Goal: Task Accomplishment & Management: Manage account settings

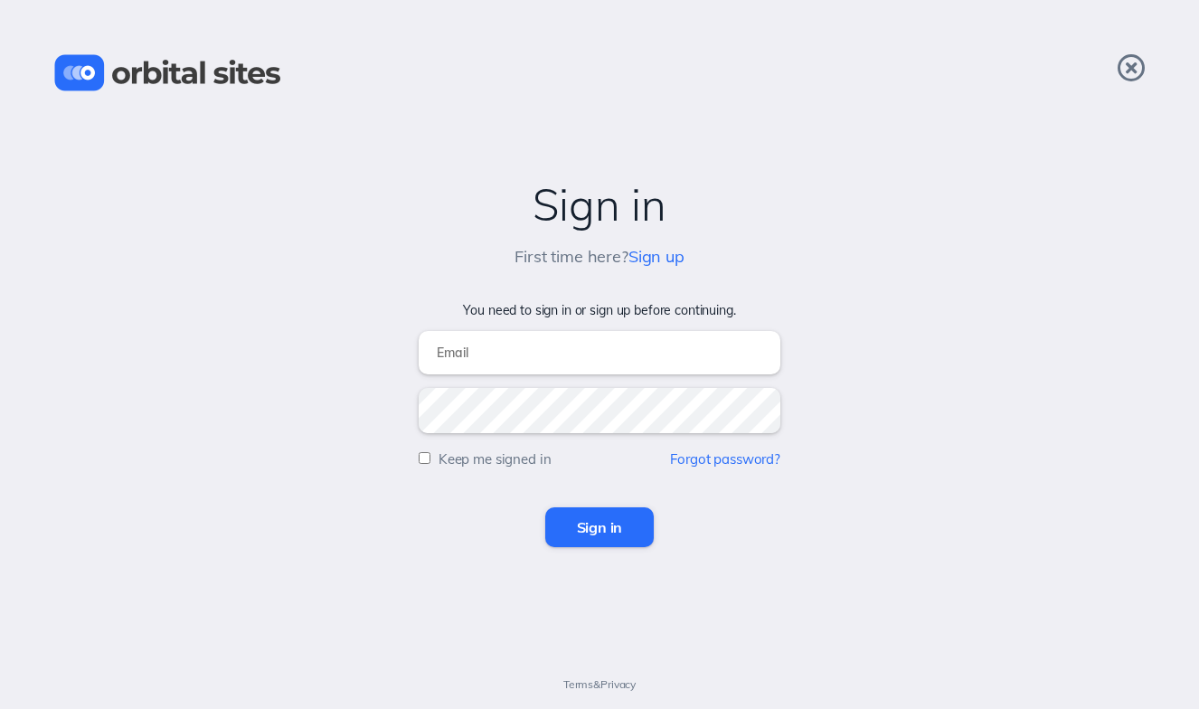
type input "[EMAIL_ADDRESS][DOMAIN_NAME]"
click at [630, 520] on input "Sign in" at bounding box center [599, 527] width 109 height 40
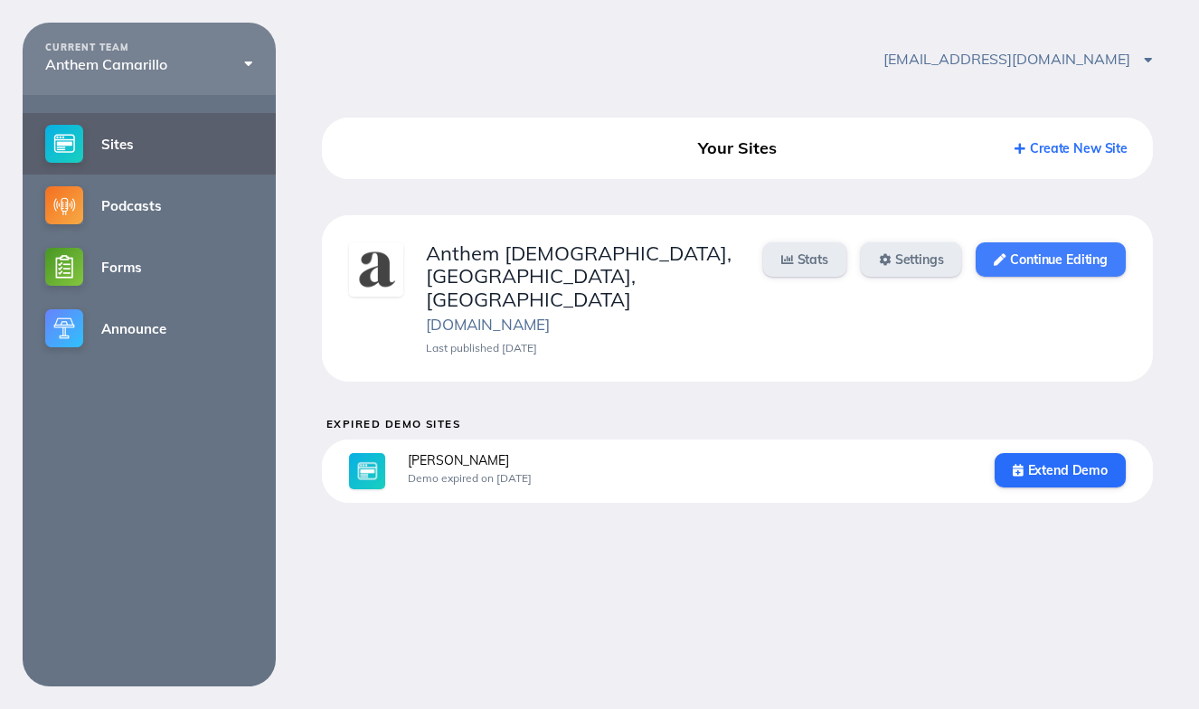
click at [1091, 266] on link "Continue Editing" at bounding box center [1050, 259] width 149 height 34
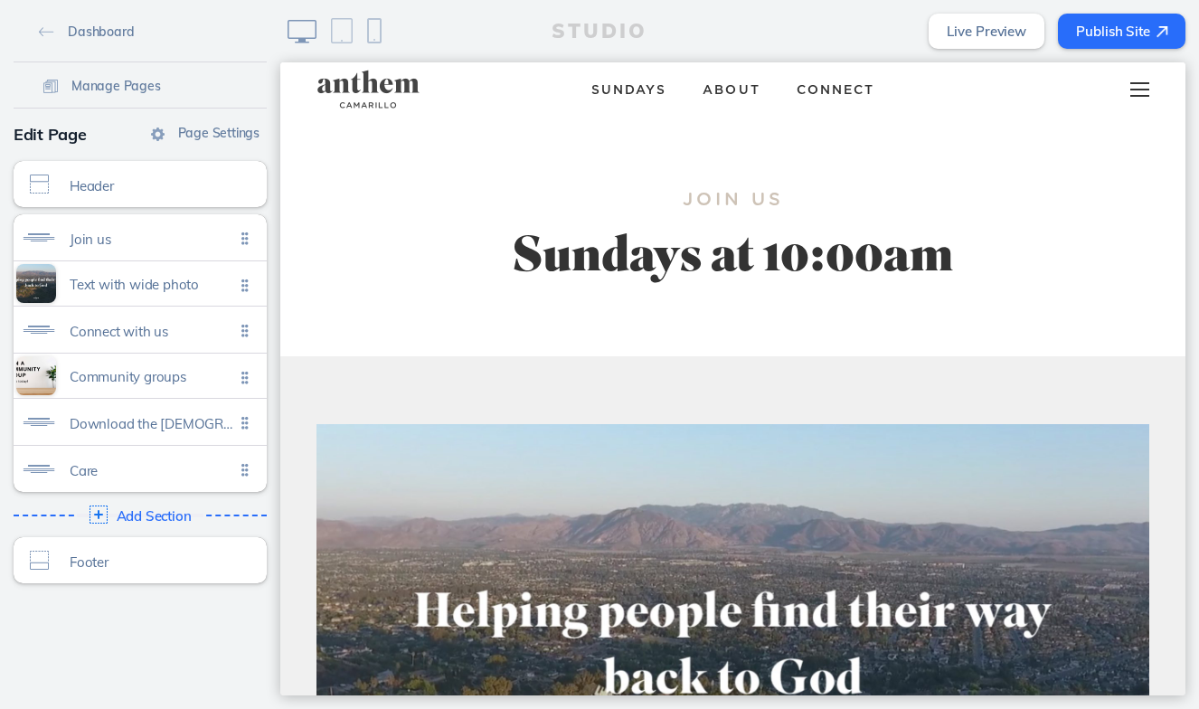
click at [1143, 102] on div at bounding box center [1139, 89] width 71 height 54
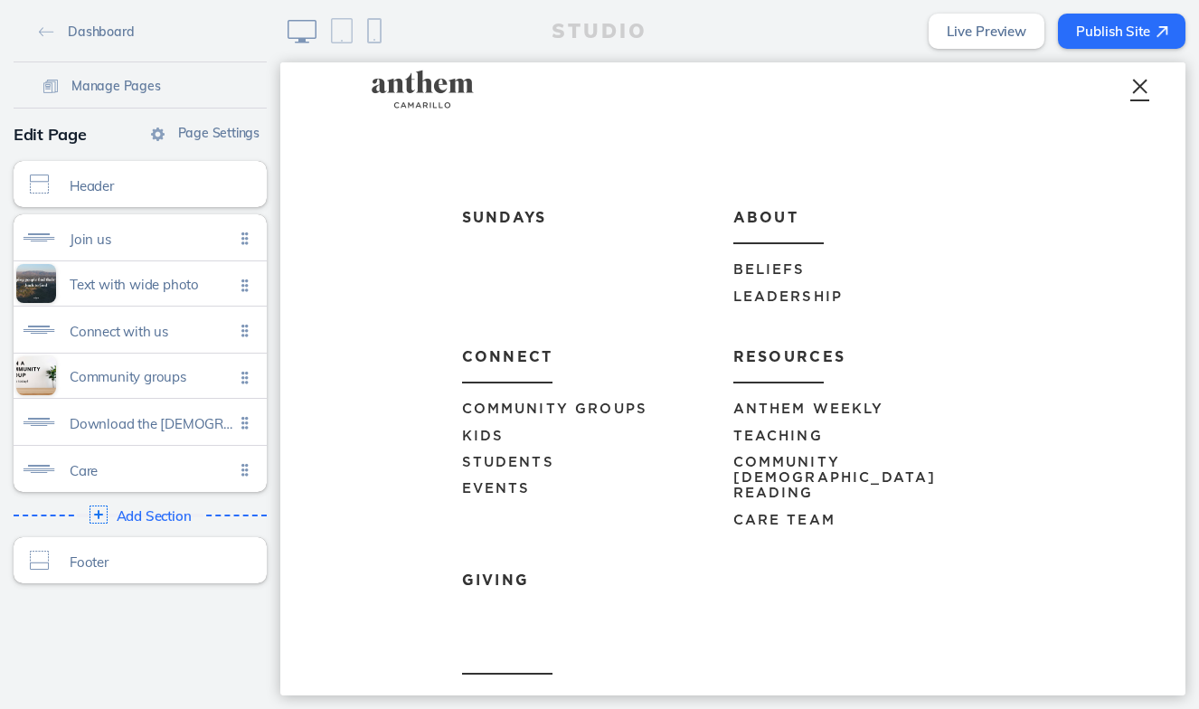
click at [497, 482] on span "Events" at bounding box center [496, 489] width 69 height 14
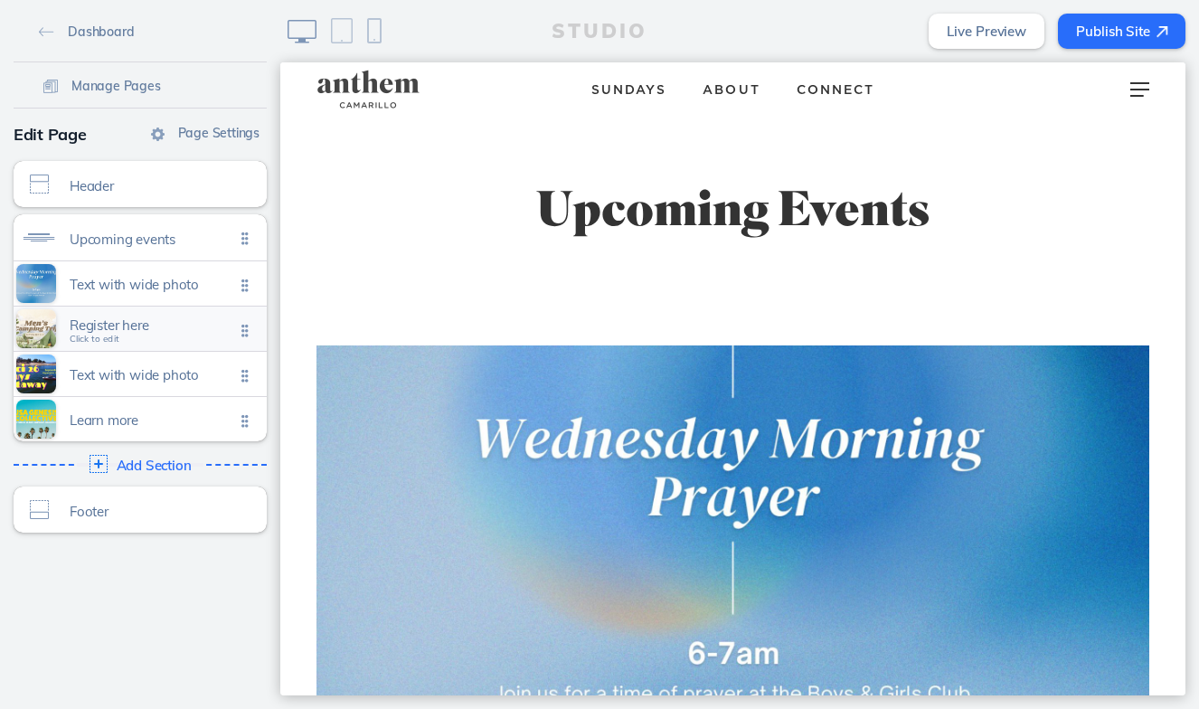
click at [97, 334] on span "Click to edit" at bounding box center [95, 339] width 50 height 11
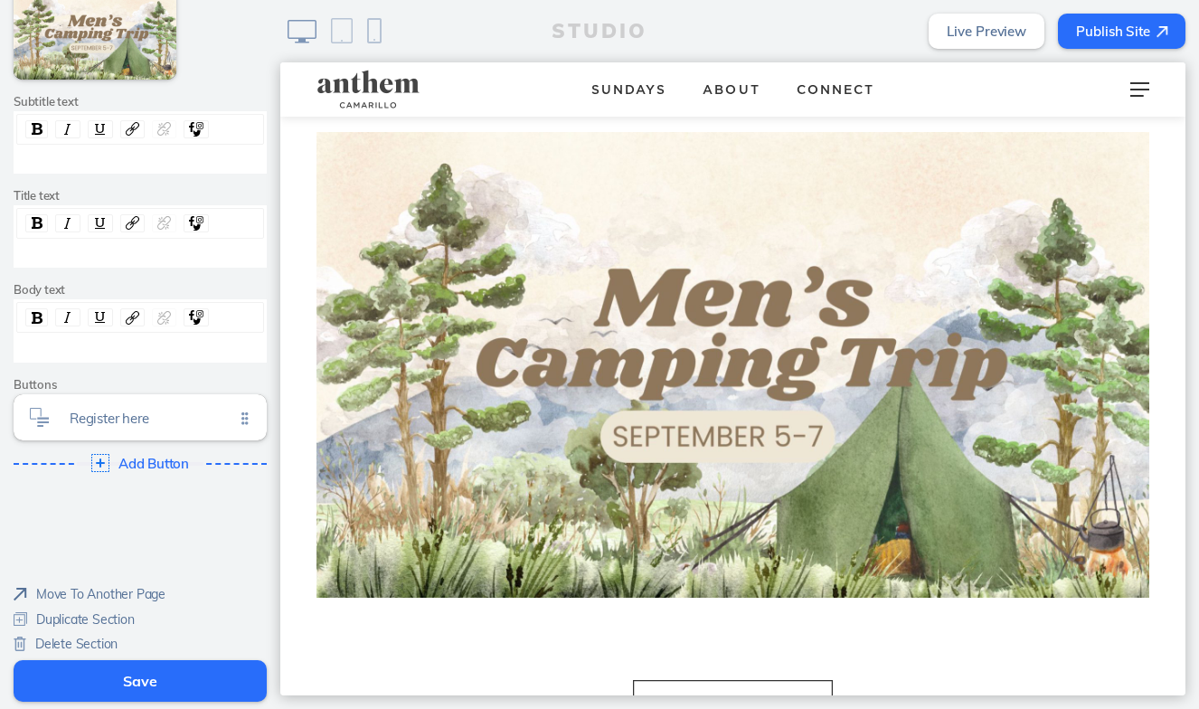
scroll to position [283, 0]
click at [84, 639] on span "Delete Section" at bounding box center [76, 645] width 82 height 16
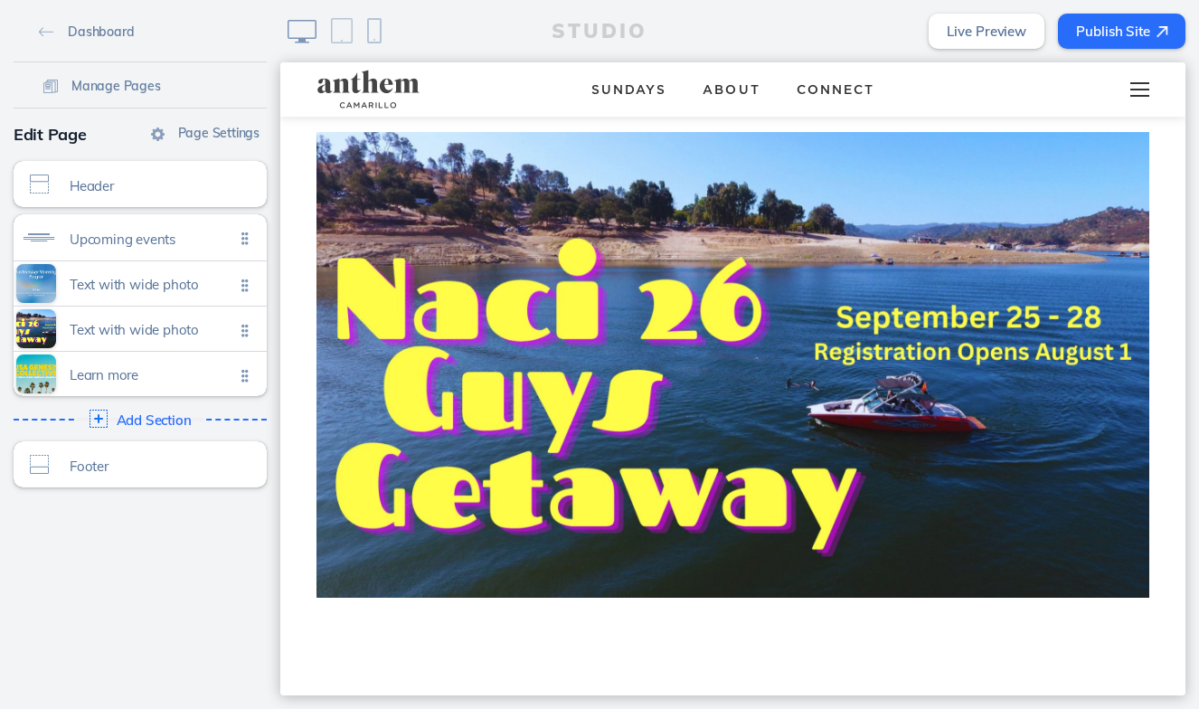
click at [1149, 86] on div at bounding box center [1139, 89] width 71 height 54
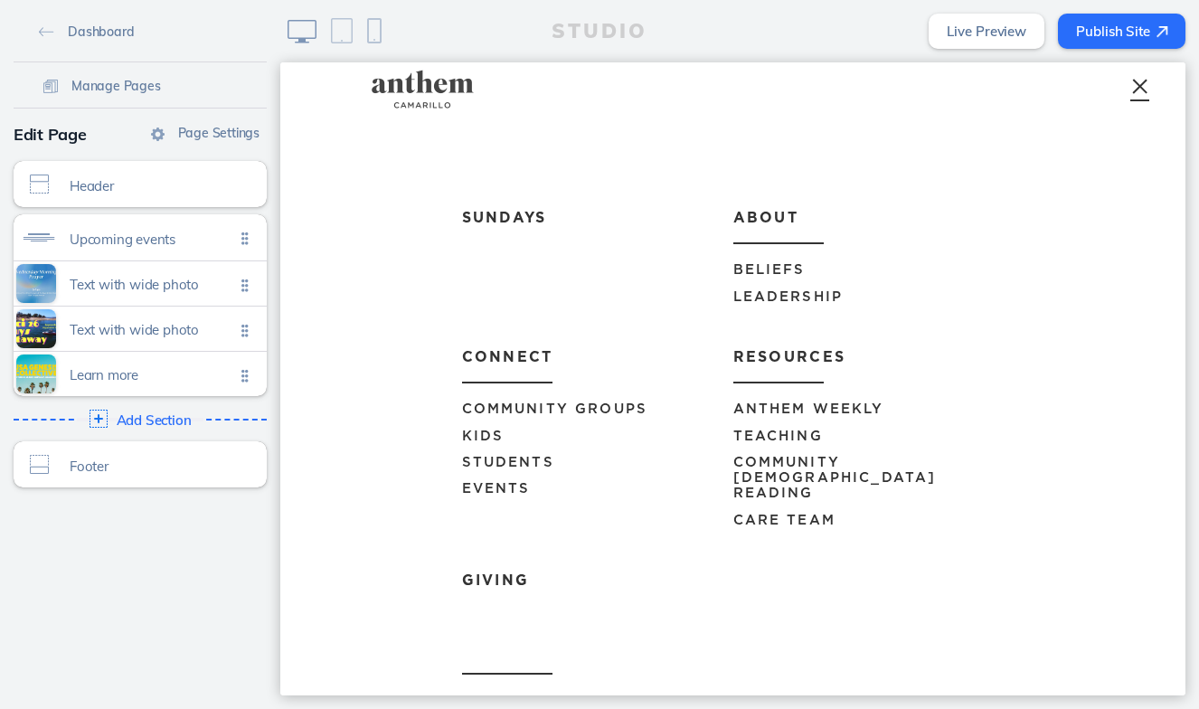
click at [783, 403] on span "Anthem Weekly" at bounding box center [809, 409] width 151 height 14
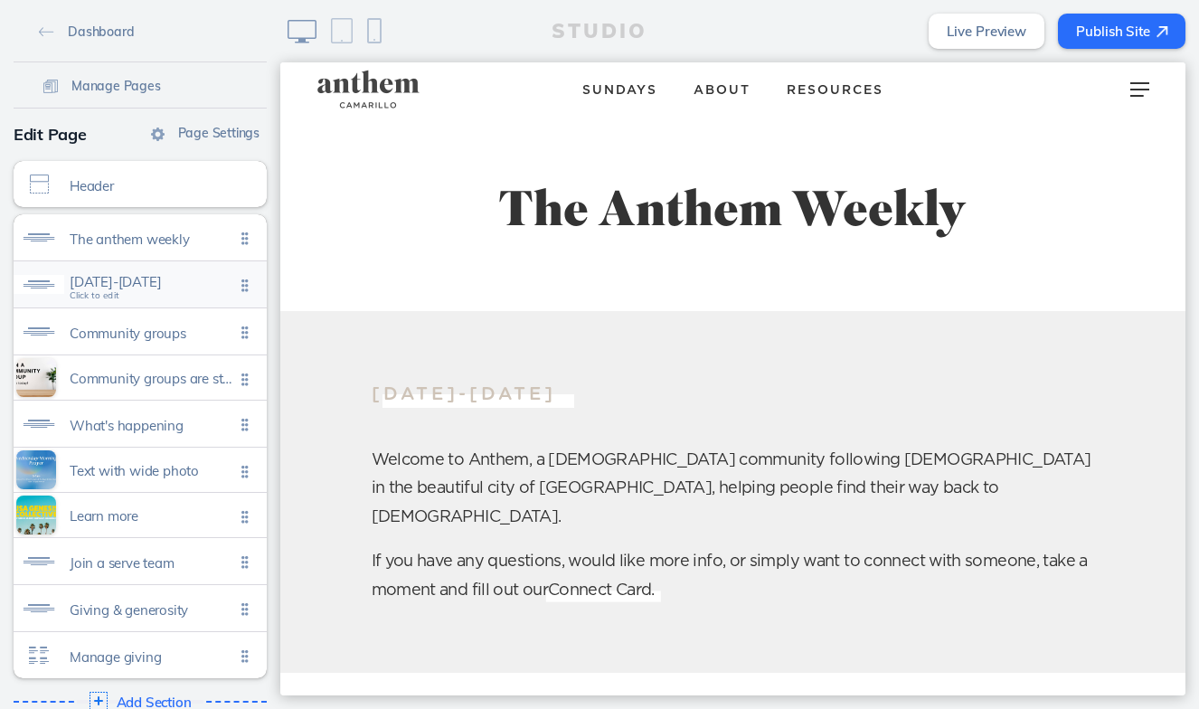
click at [136, 289] on span "September 5-11" at bounding box center [152, 281] width 165 height 15
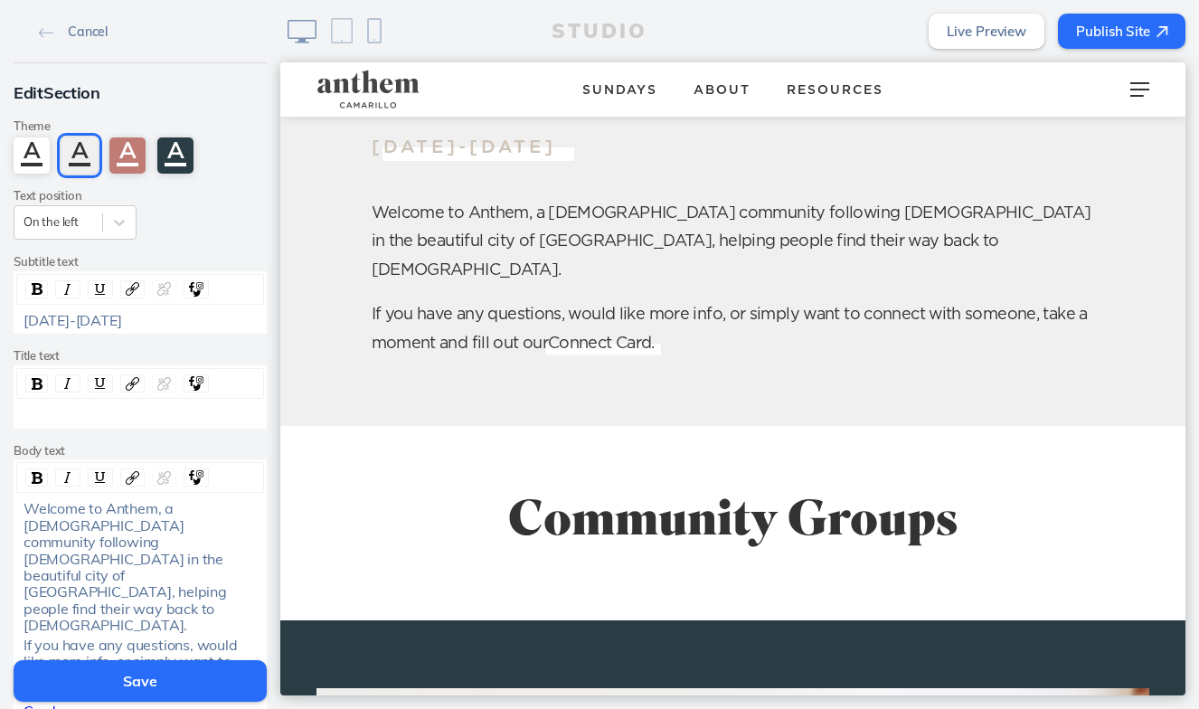
scroll to position [248, 0]
click at [148, 325] on div "September 5-11" at bounding box center [141, 320] width 234 height 16
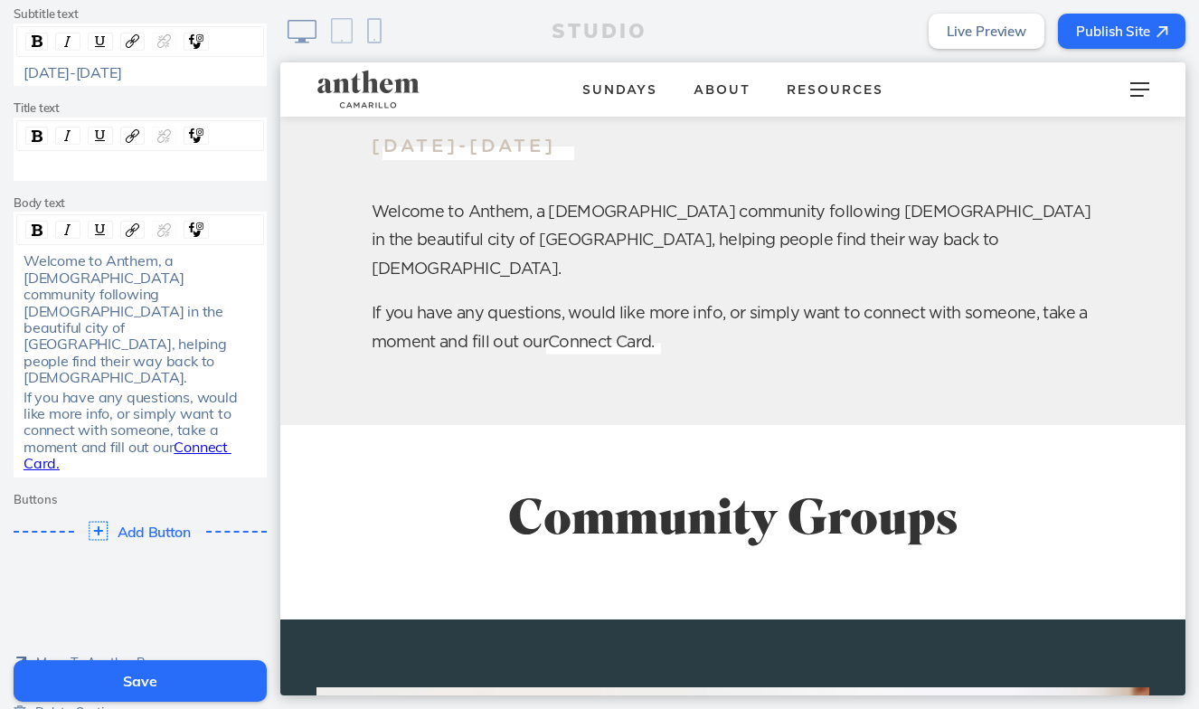
scroll to position [247, 0]
click at [135, 677] on button "Save" at bounding box center [140, 681] width 253 height 42
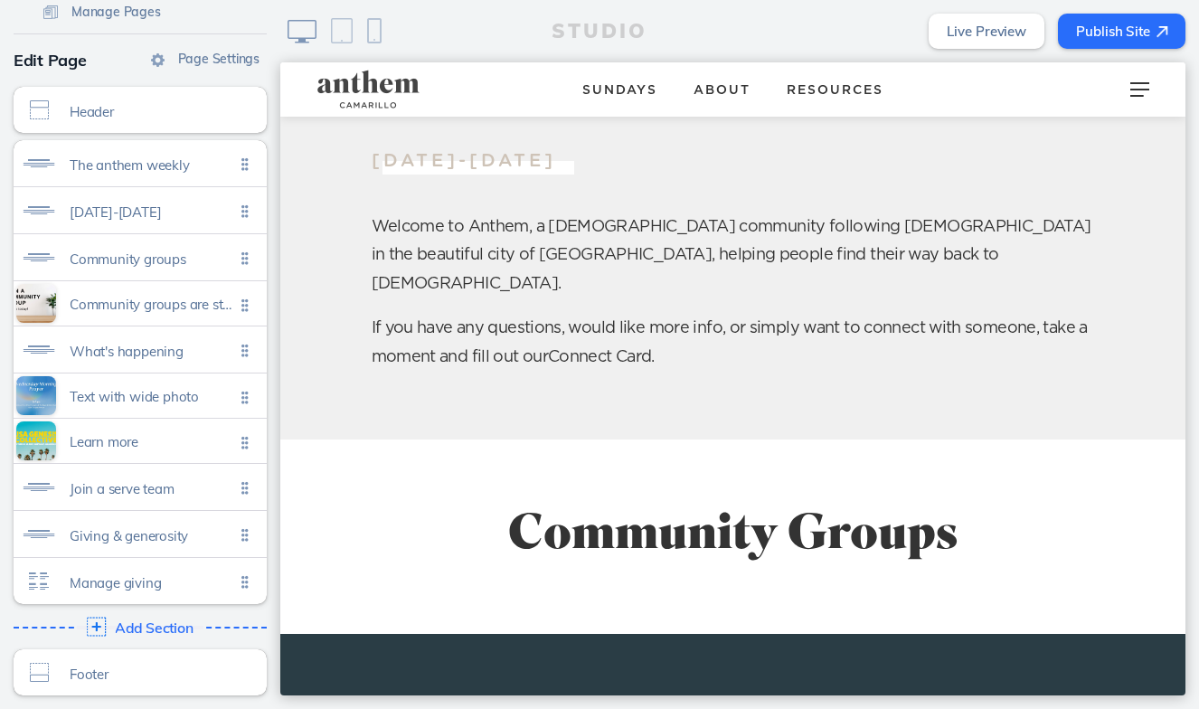
scroll to position [74, 0]
click at [143, 631] on span "Add Section" at bounding box center [154, 628] width 79 height 16
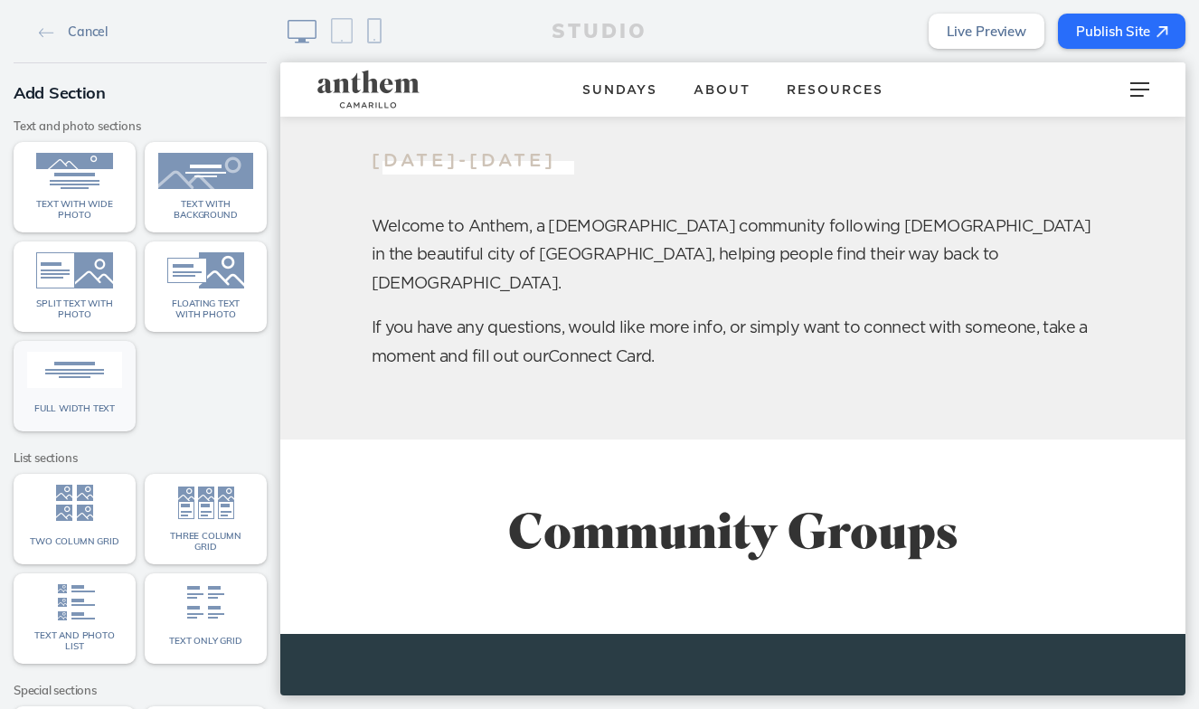
click at [78, 379] on img at bounding box center [74, 370] width 95 height 36
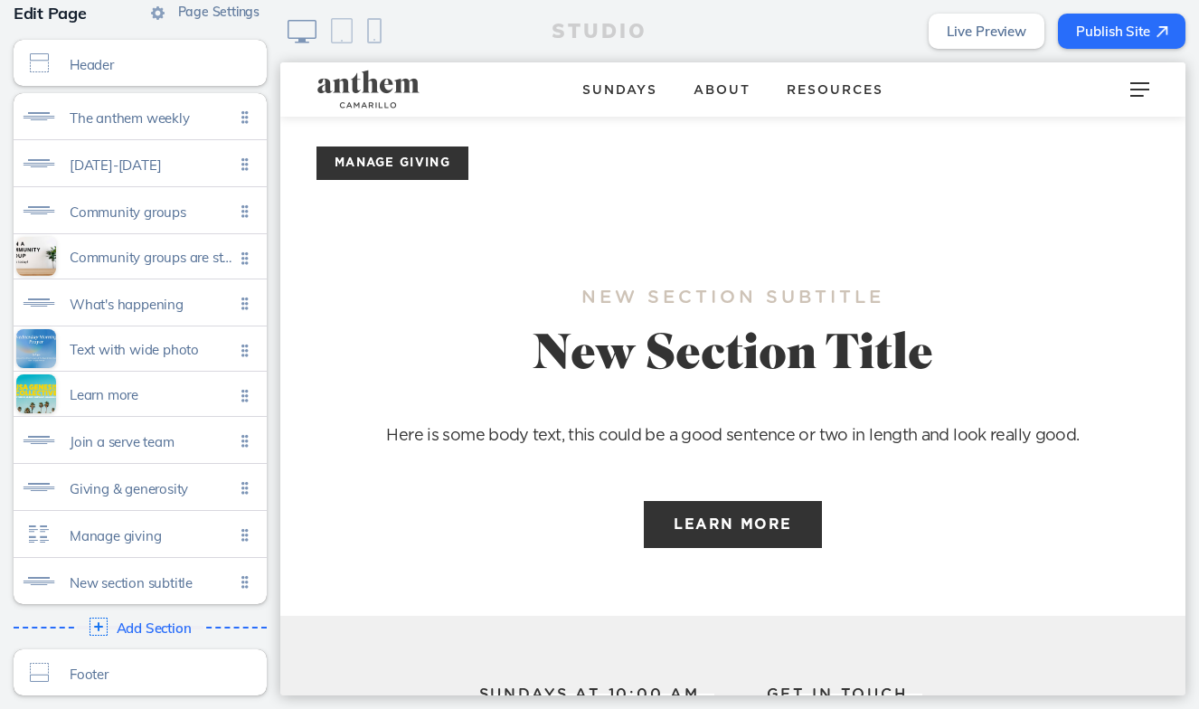
scroll to position [0, 0]
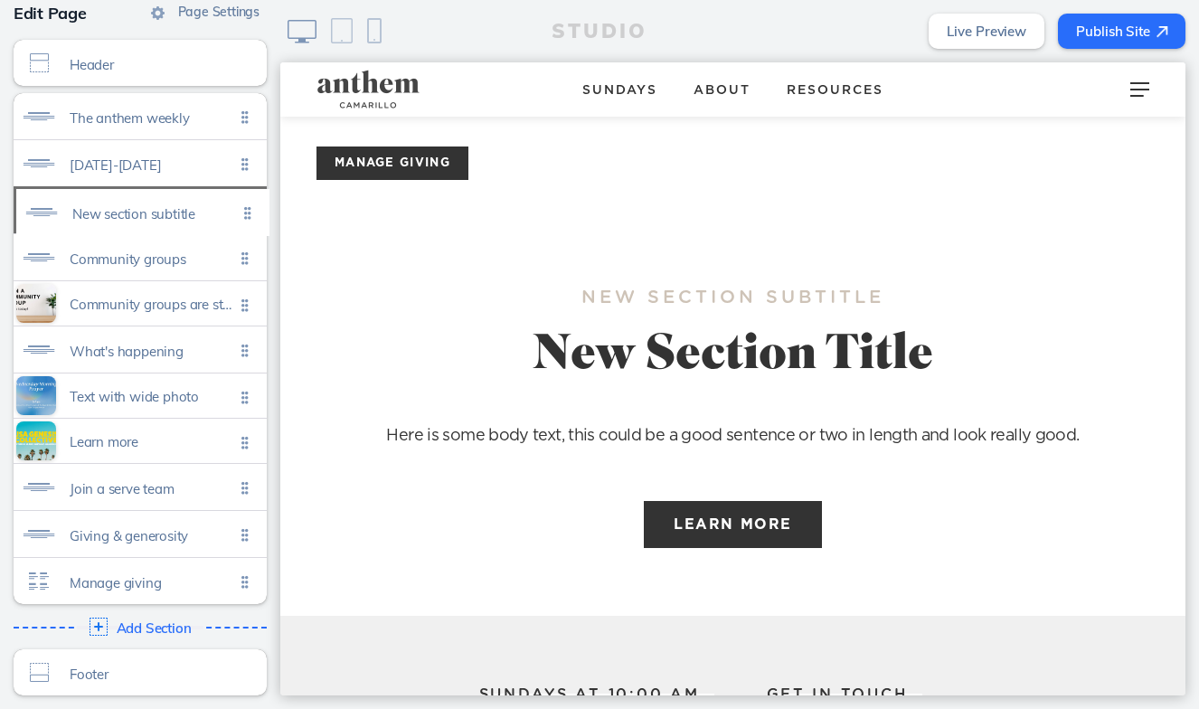
drag, startPoint x: 250, startPoint y: 582, endPoint x: 252, endPoint y: 213, distance: 368.1
click at [252, 213] on ul "The anthem weekly Click to edit September 12-18 Click to edit Community groups …" at bounding box center [140, 348] width 253 height 511
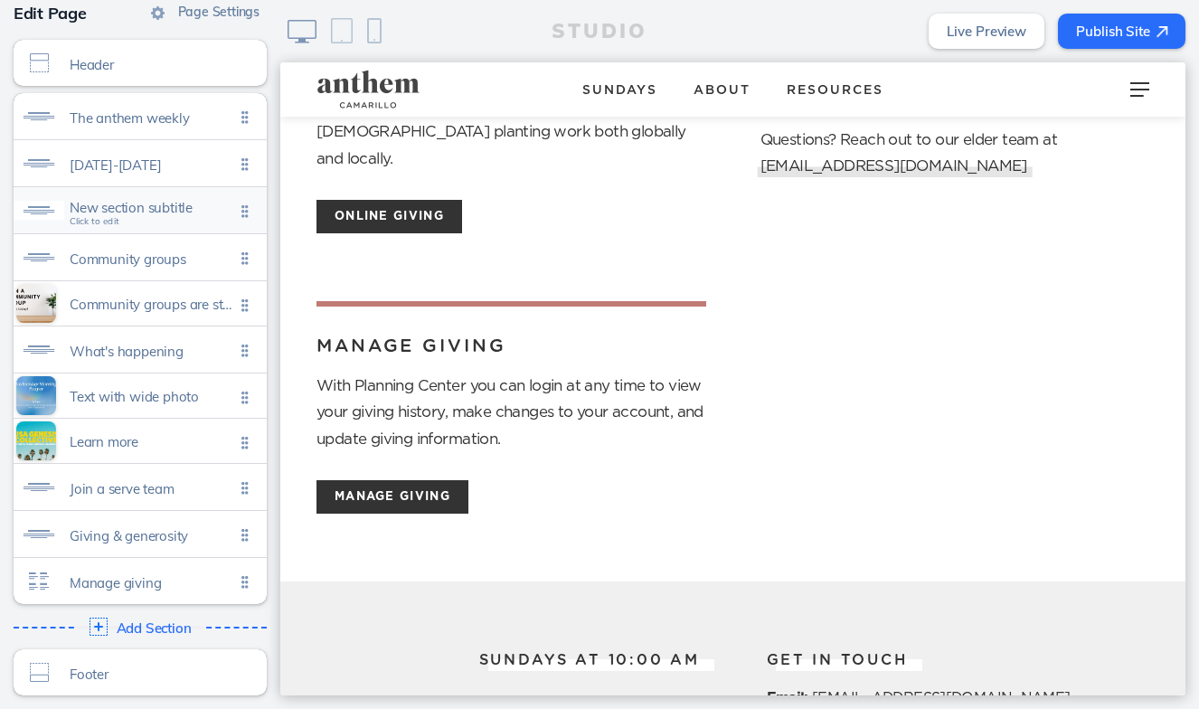
click at [163, 225] on div "New section subtitle Click to edit" at bounding box center [140, 210] width 253 height 46
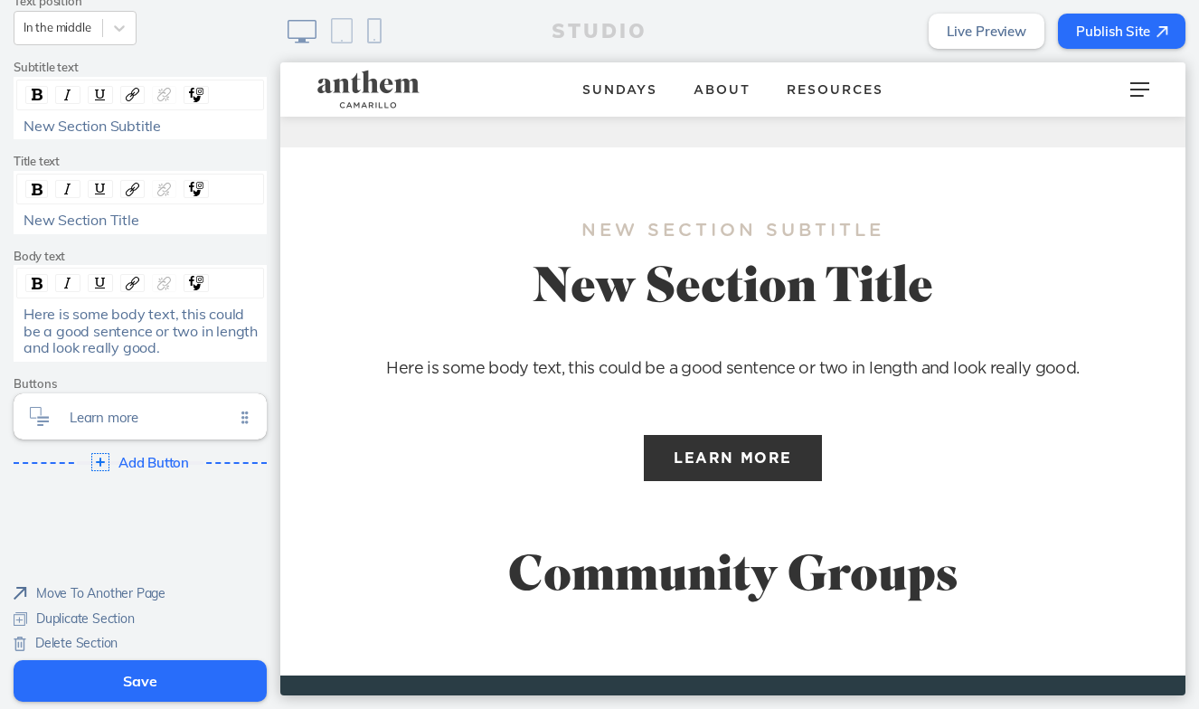
scroll to position [193, 0]
drag, startPoint x: 147, startPoint y: 216, endPoint x: 20, endPoint y: 211, distance: 126.7
click at [20, 213] on div "New Section Title" at bounding box center [140, 221] width 247 height 16
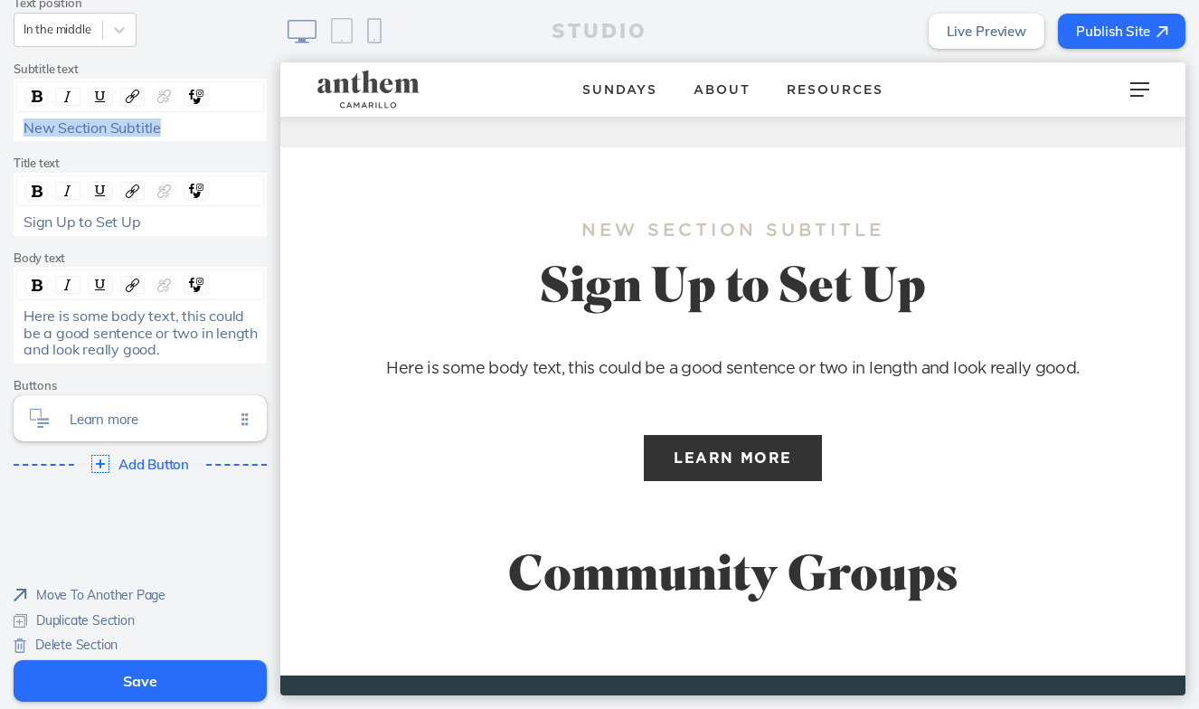
drag, startPoint x: 166, startPoint y: 118, endPoint x: 11, endPoint y: 118, distance: 155.6
click at [11, 118] on div "Edit Section Theme A A A A Text position In the middle Subtitle text New Sectio…" at bounding box center [140, 185] width 280 height 629
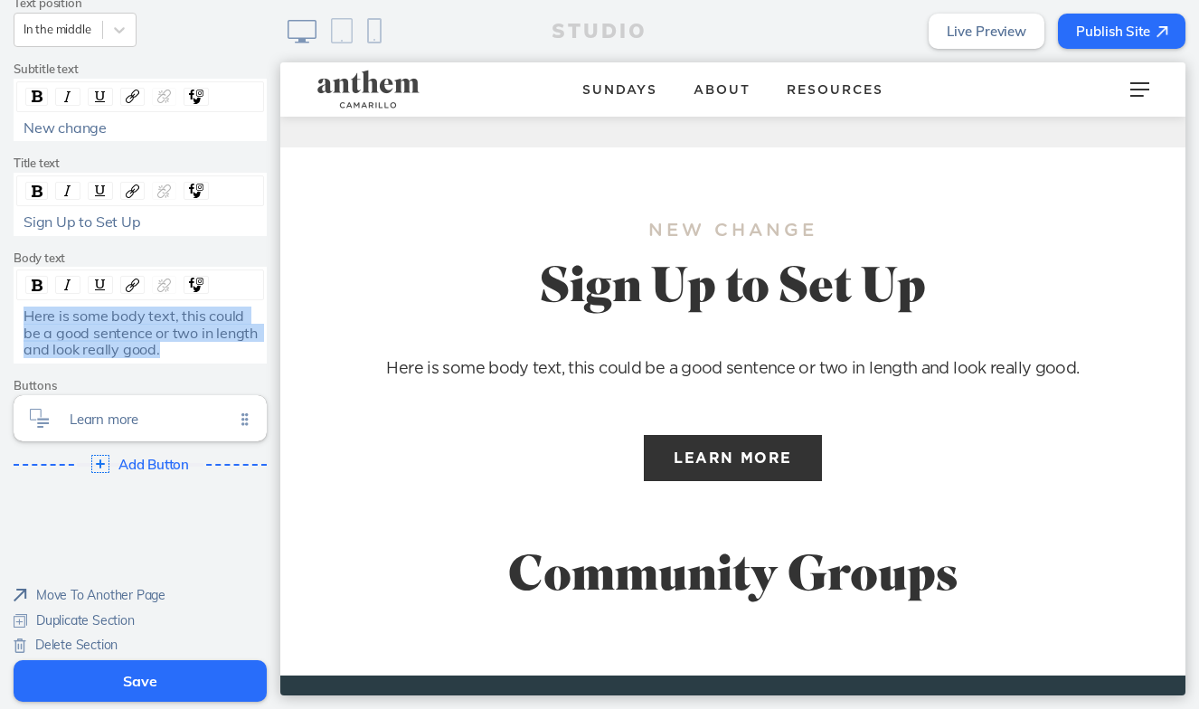
drag, startPoint x: 165, startPoint y: 340, endPoint x: 5, endPoint y: 308, distance: 163.2
click at [5, 308] on div "Edit Section Theme A A A A Text position In the middle Subtitle text New change…" at bounding box center [140, 185] width 280 height 629
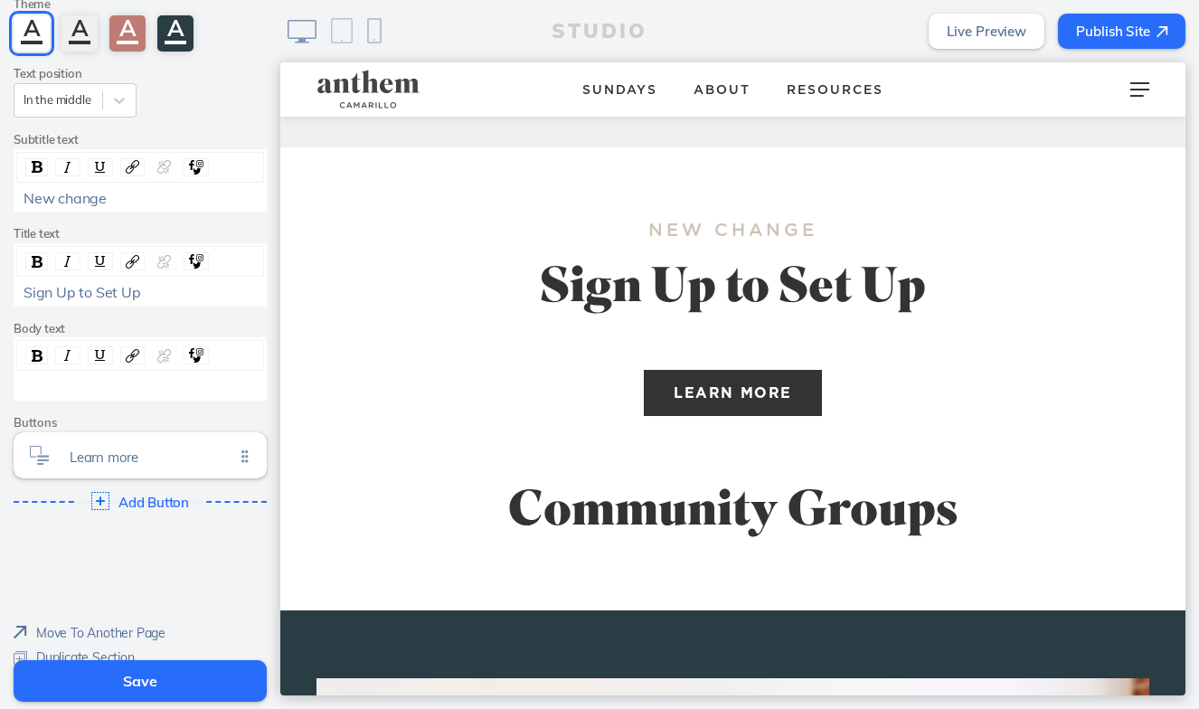
scroll to position [106, 0]
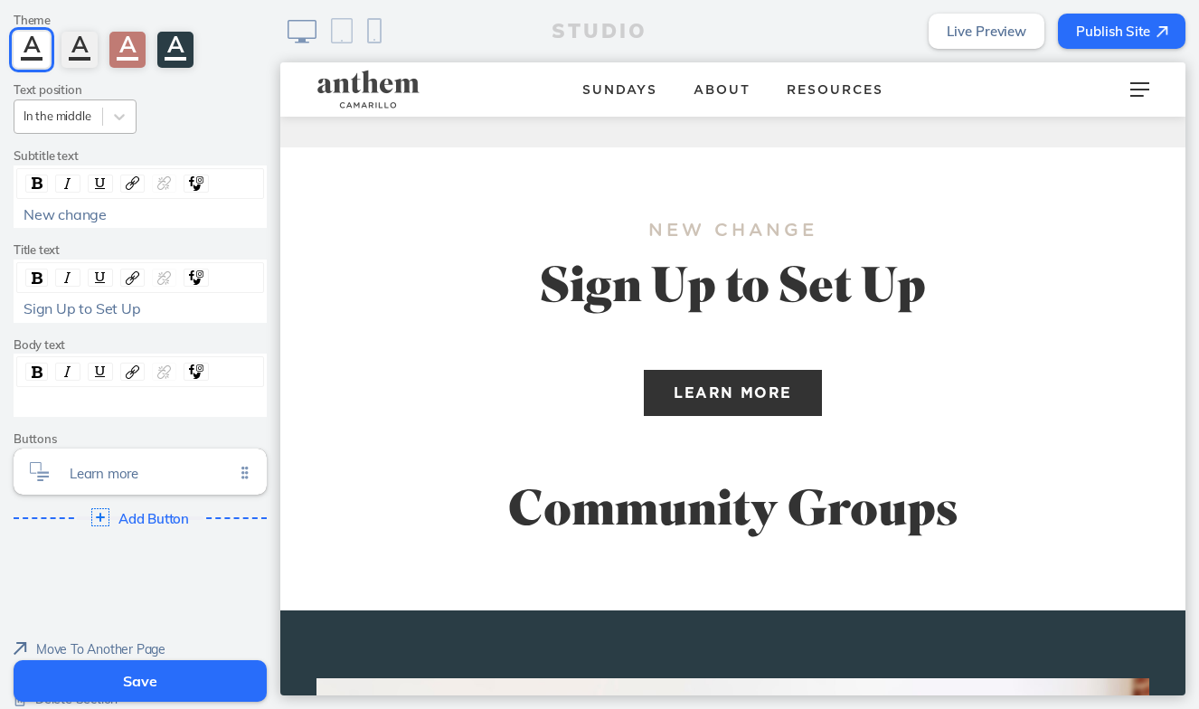
click at [93, 112] on div "In the middle" at bounding box center [58, 116] width 88 height 24
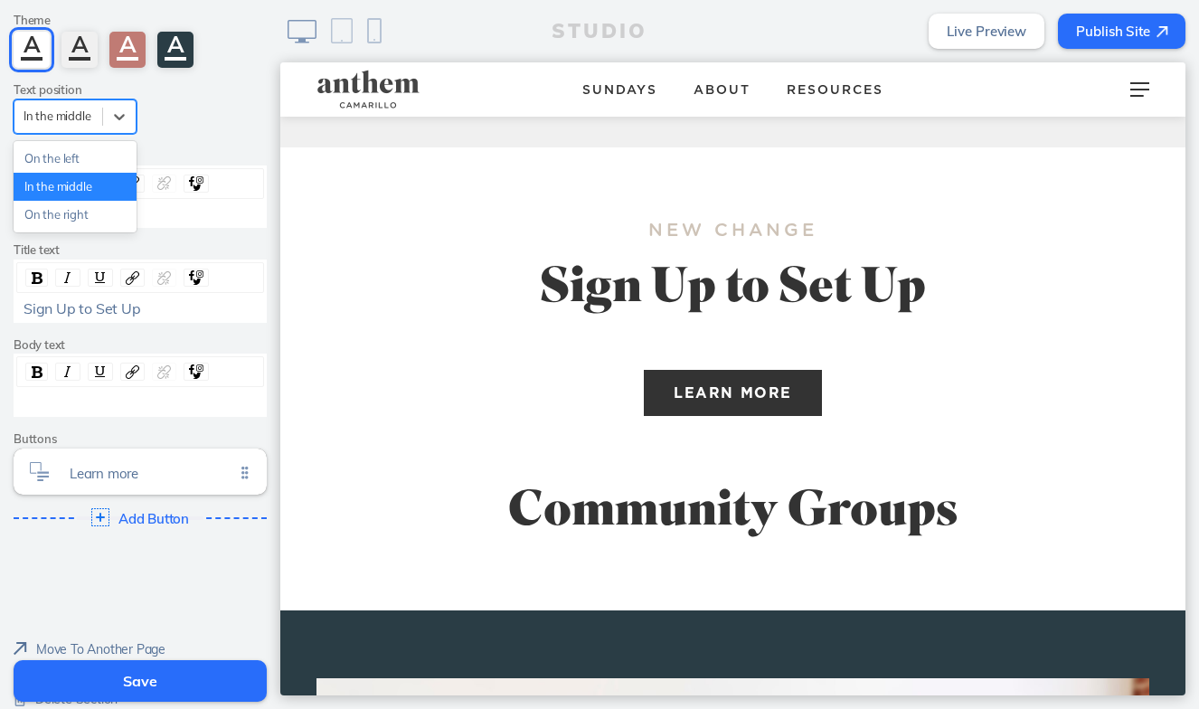
click at [67, 165] on div "On the left" at bounding box center [75, 159] width 123 height 28
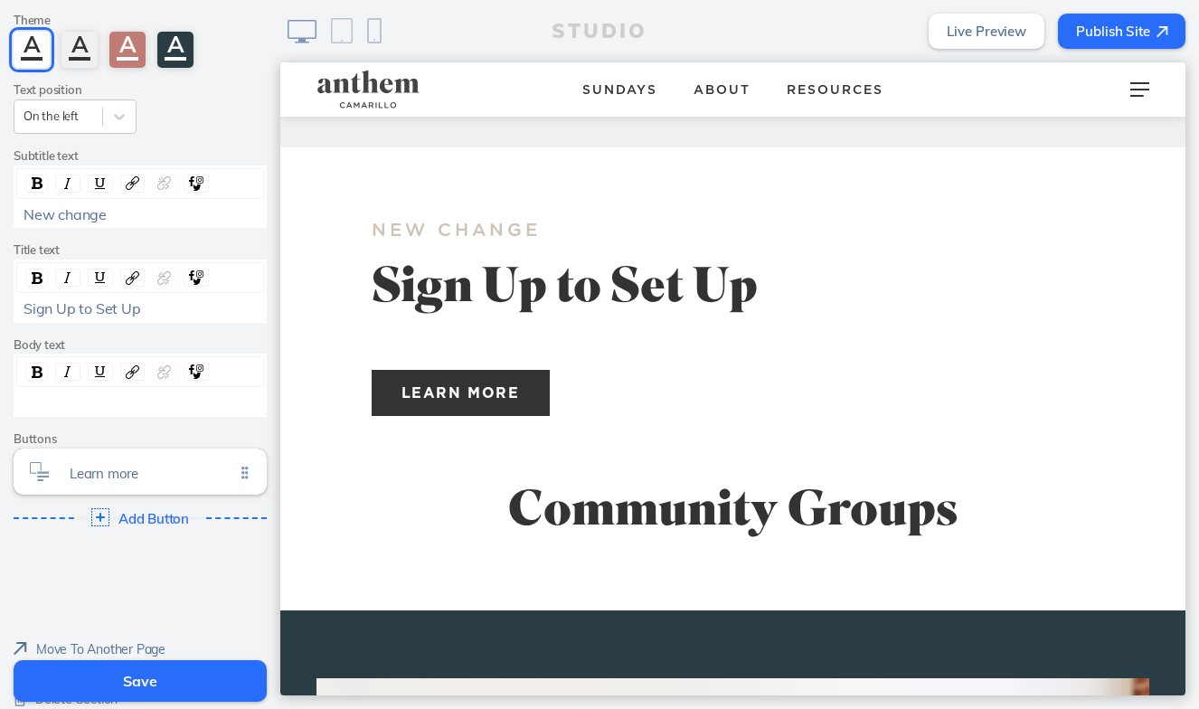
click at [95, 394] on div "rdw-editor" at bounding box center [141, 402] width 234 height 16
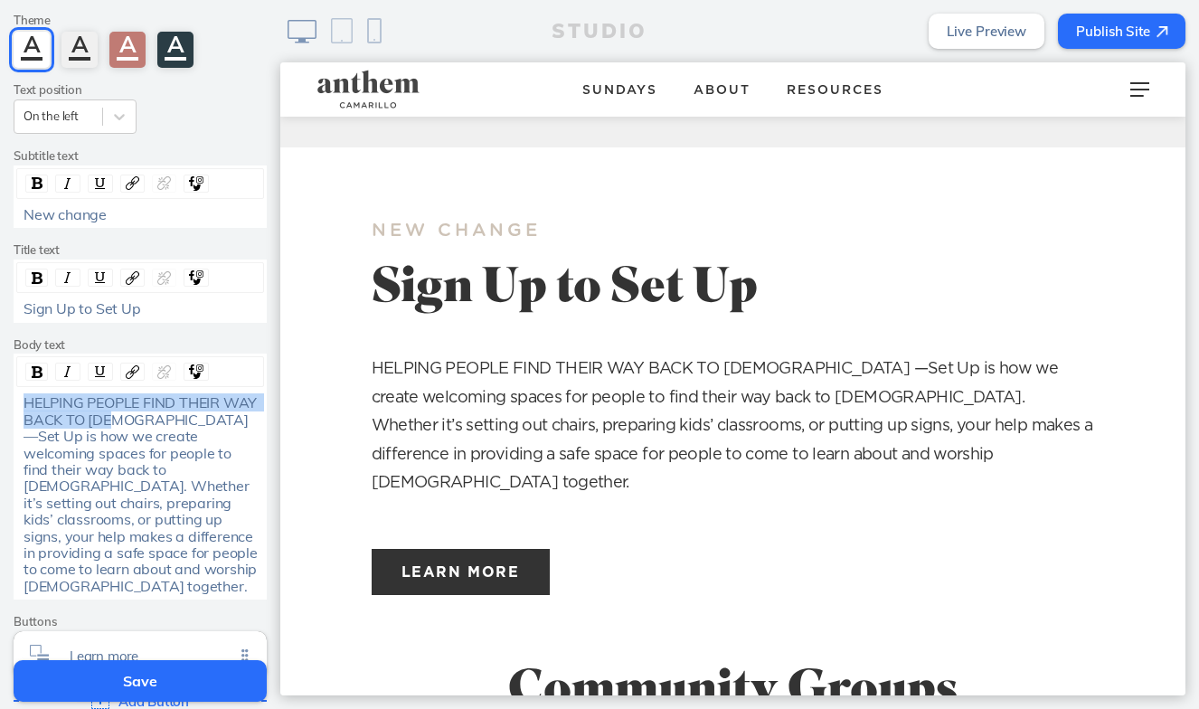
drag, startPoint x: 152, startPoint y: 417, endPoint x: 11, endPoint y: 397, distance: 142.5
click at [11, 397] on div "Edit Section Theme A A A A Text position On the left Subtitle text New change T…" at bounding box center [140, 346] width 280 height 778
click at [44, 368] on div "rdw-inline-control" at bounding box center [36, 372] width 23 height 18
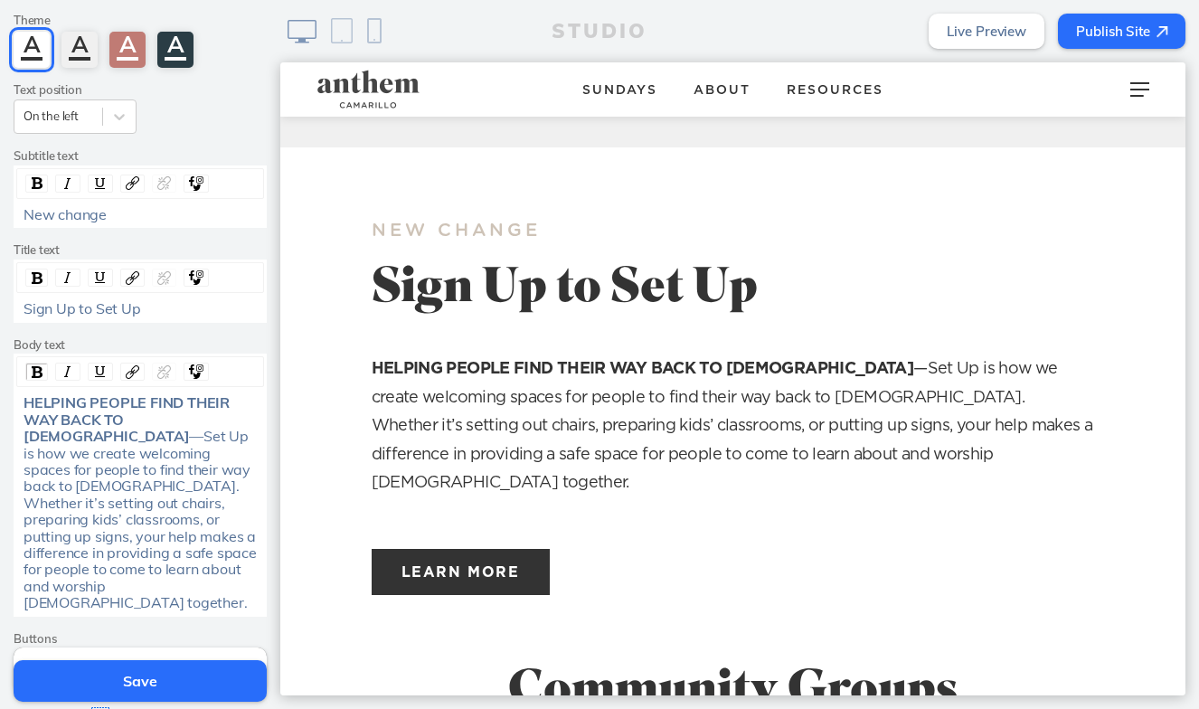
click at [696, 539] on ul "Learn more" at bounding box center [733, 572] width 743 height 66
click at [238, 549] on div "HELPING PEOPLE FIND THEIR WAY BACK TO GOD —Set Up is how we create welcoming sp…" at bounding box center [141, 502] width 234 height 216
click at [157, 648] on div "Learn more Click to edit" at bounding box center [140, 671] width 253 height 46
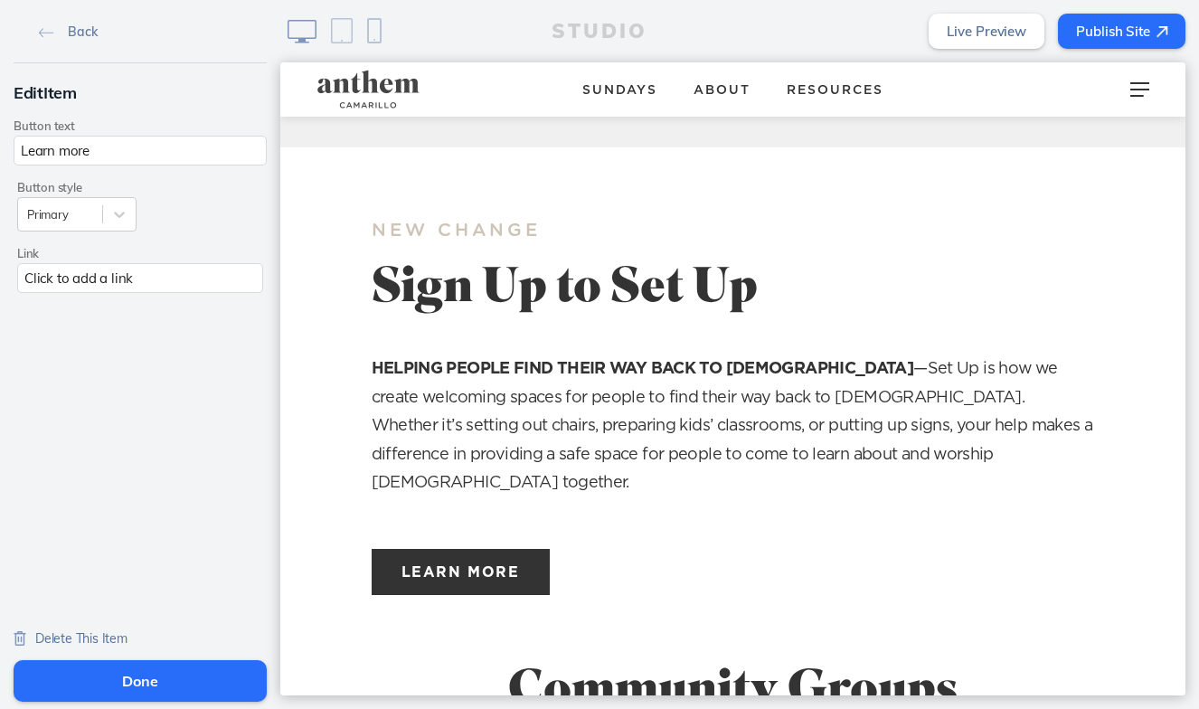
scroll to position [0, 0]
click at [86, 32] on span "Back" at bounding box center [82, 32] width 29 height 16
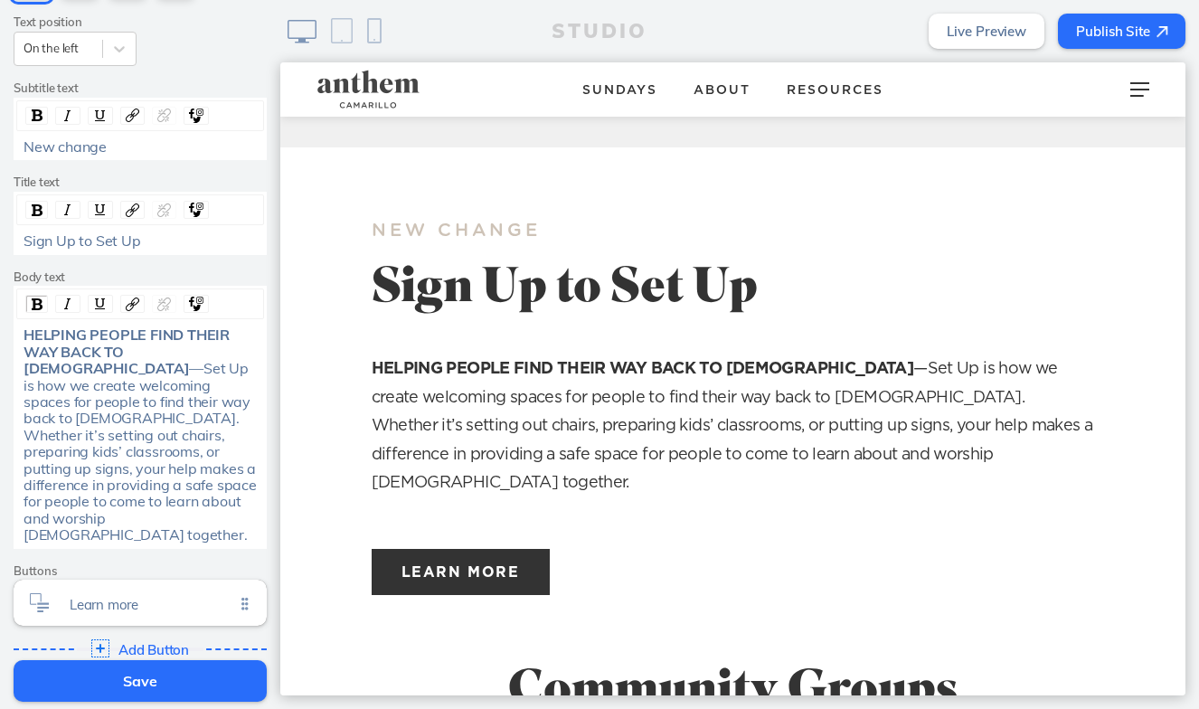
scroll to position [243, 0]
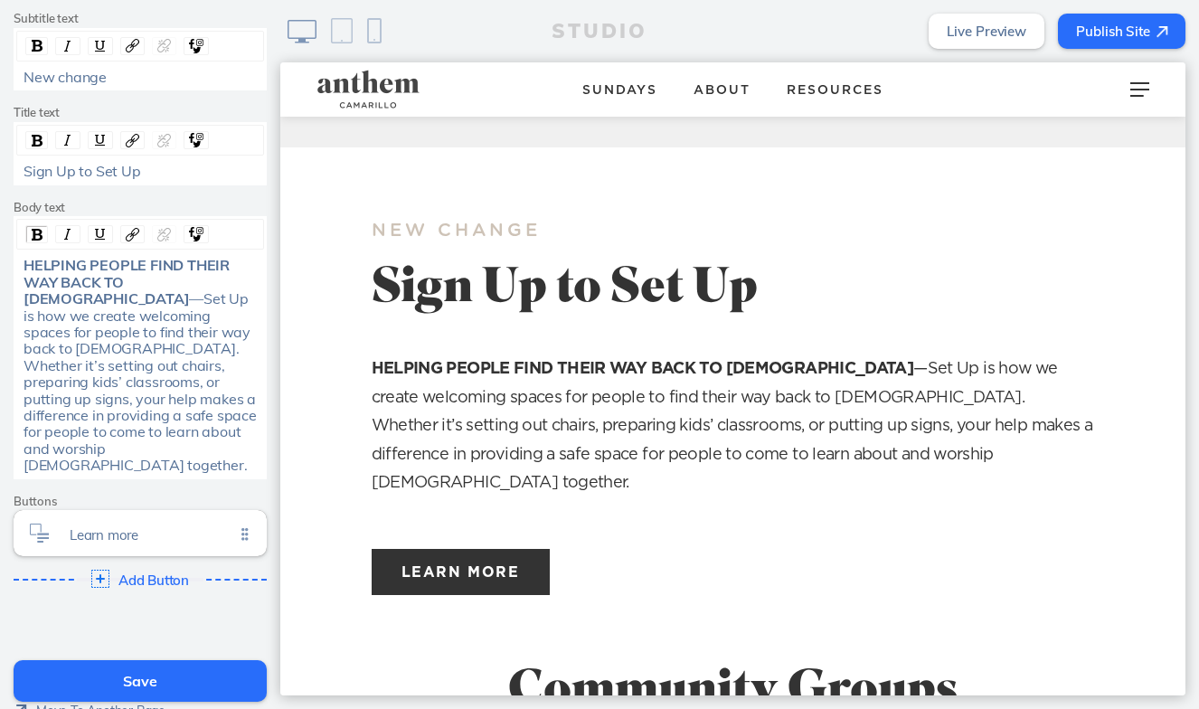
click at [219, 413] on div "HELPING PEOPLE FIND THEIR WAY BACK TO GOD —Set Up is how we create welcoming sp…" at bounding box center [141, 365] width 234 height 216
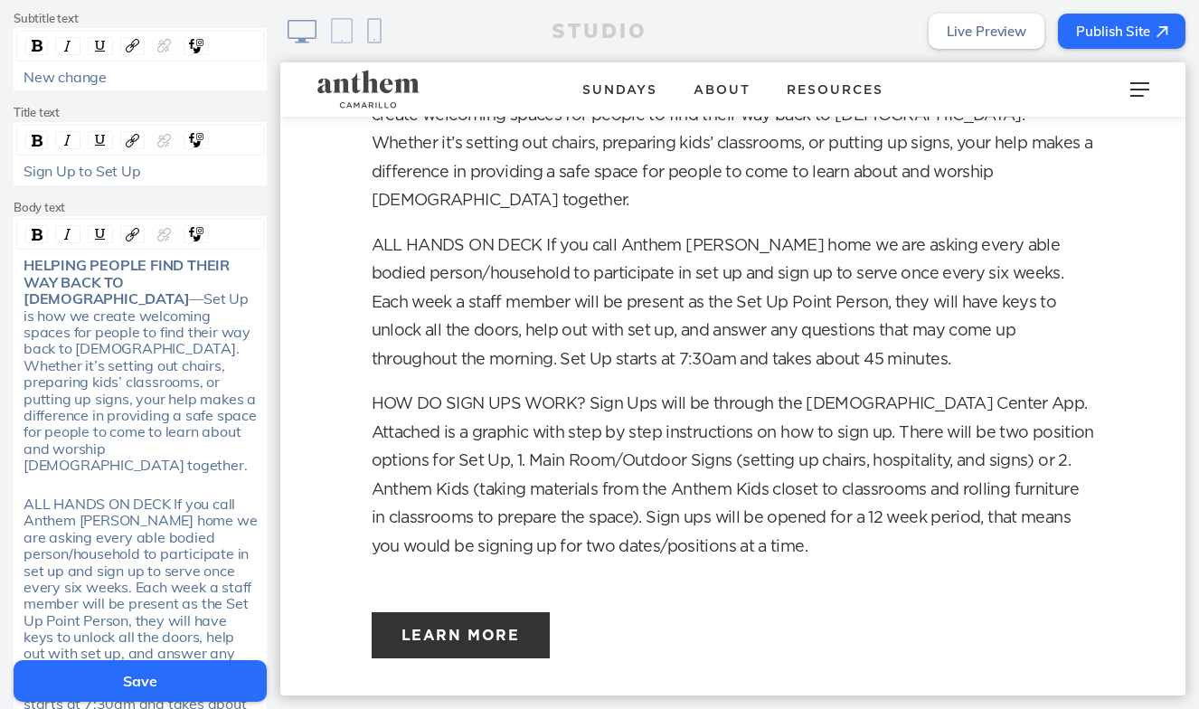
scroll to position [812, 0]
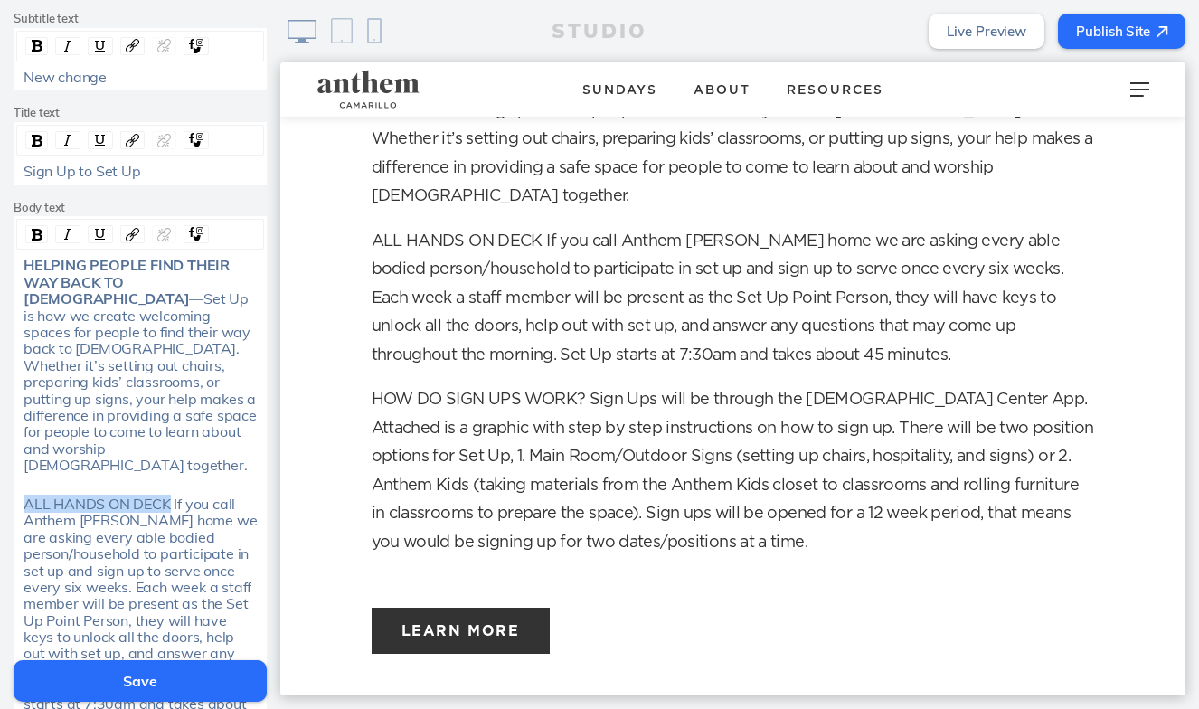
drag, startPoint x: 170, startPoint y: 446, endPoint x: 8, endPoint y: 445, distance: 161.9
click at [8, 445] on div "Edit Section Theme A A A A Text position On the left Subtitle text New change T…" at bounding box center [140, 497] width 280 height 1354
click at [33, 237] on div "rdw-inline-control" at bounding box center [36, 234] width 23 height 18
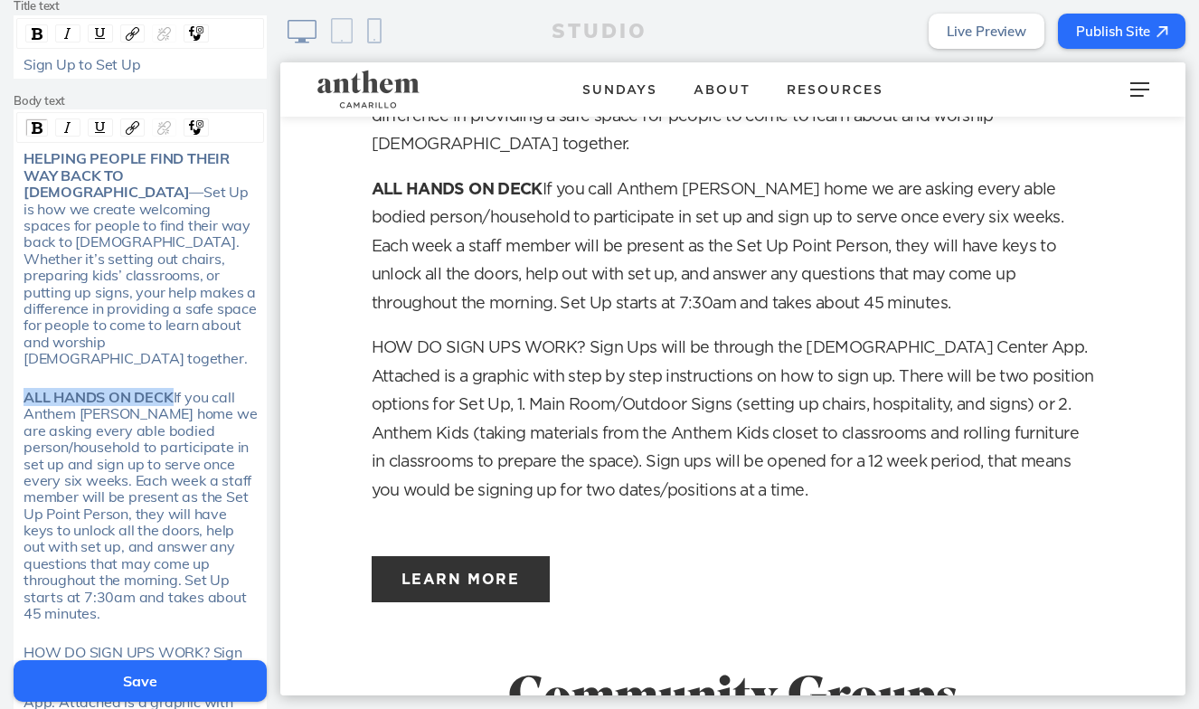
scroll to position [351, 0]
drag, startPoint x: 210, startPoint y: 573, endPoint x: 24, endPoint y: 575, distance: 185.4
click at [37, 118] on div "rdw-inline-control" at bounding box center [36, 127] width 23 height 18
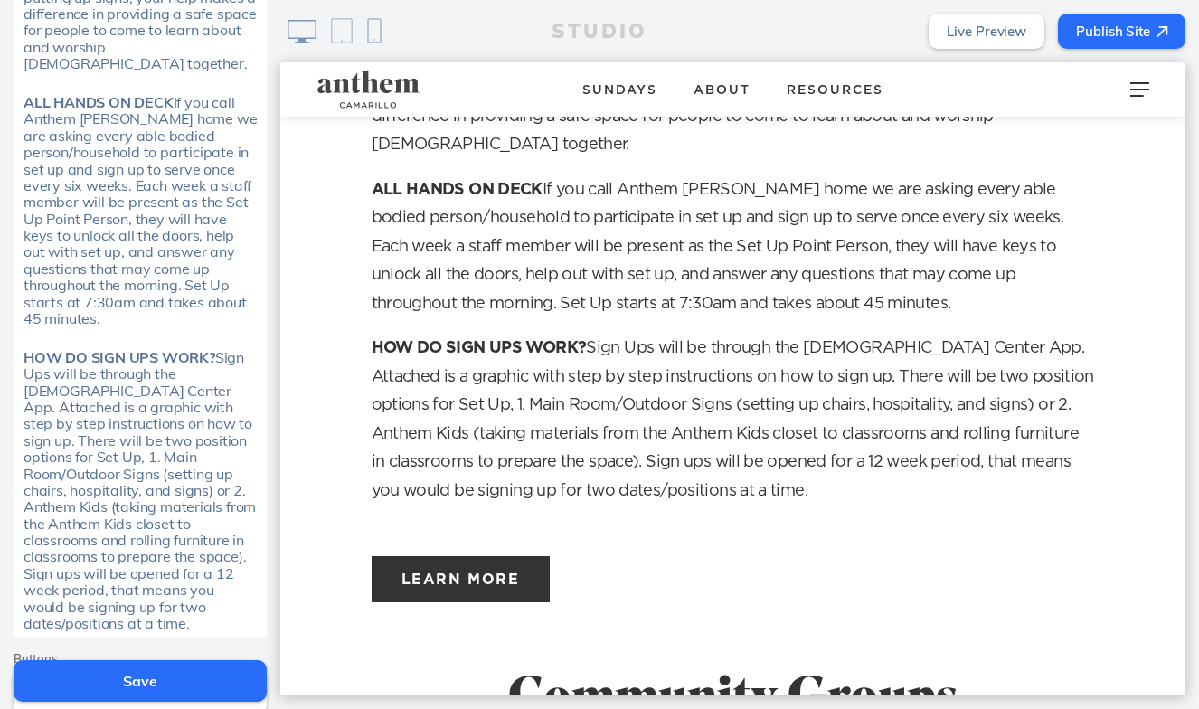
scroll to position [705, 0]
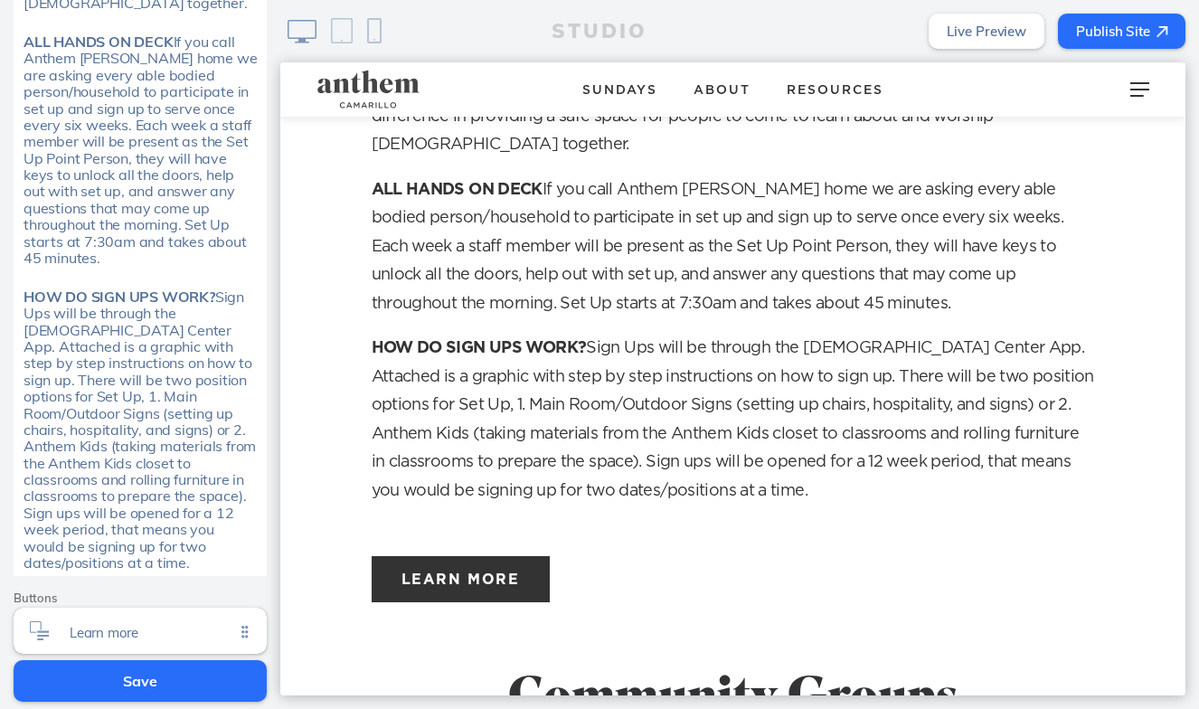
click at [200, 458] on div "HOW DO SIGN UPS WORK? Sign Ups will be through the Church Center App. Attached …" at bounding box center [141, 430] width 234 height 283
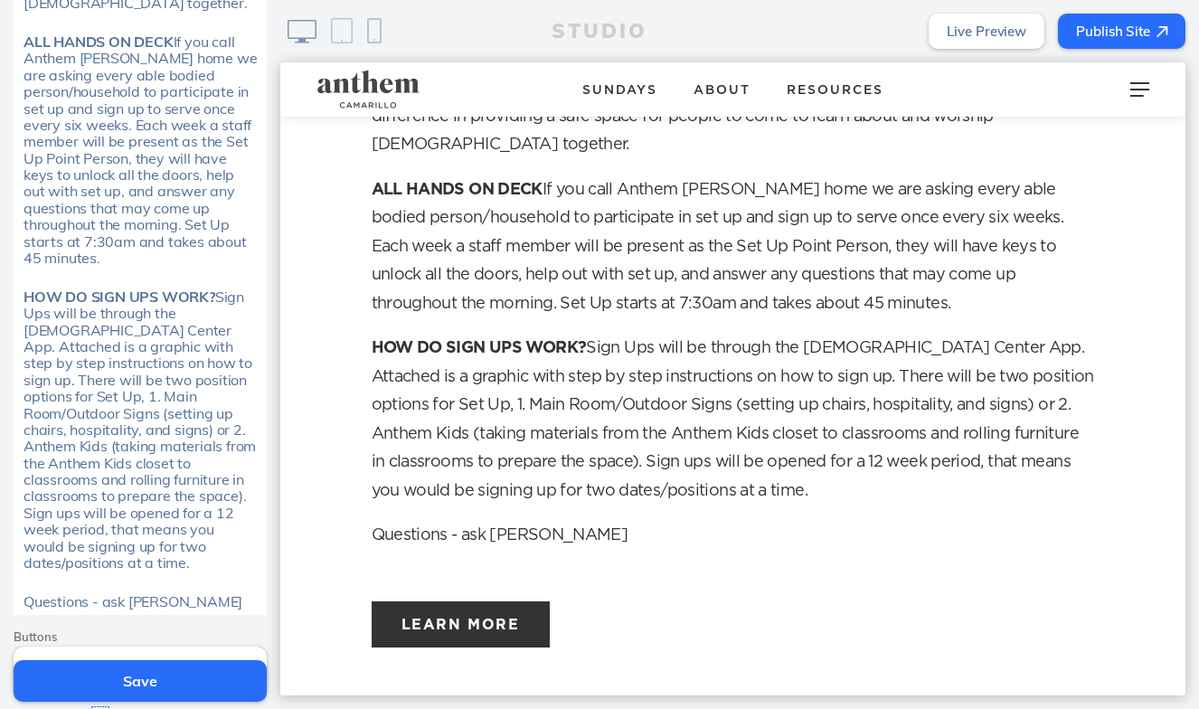
click at [81, 592] on span "Questions - ask Alex Greene" at bounding box center [133, 601] width 219 height 18
drag, startPoint x: 90, startPoint y: 499, endPoint x: -34, endPoint y: 499, distance: 123.9
click at [0, 499] on html "Cancel Edit Section Theme A A A A Text position On the left Subtitle text New c…" at bounding box center [599, 354] width 1199 height 709
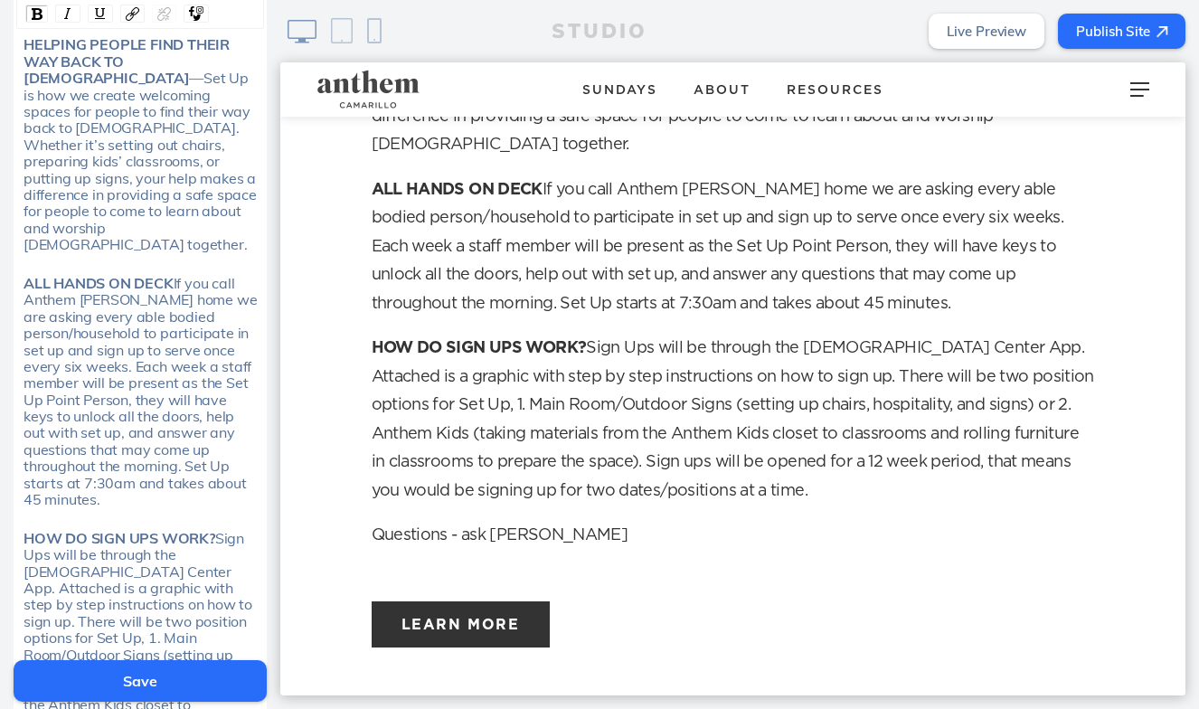
scroll to position [352, 0]
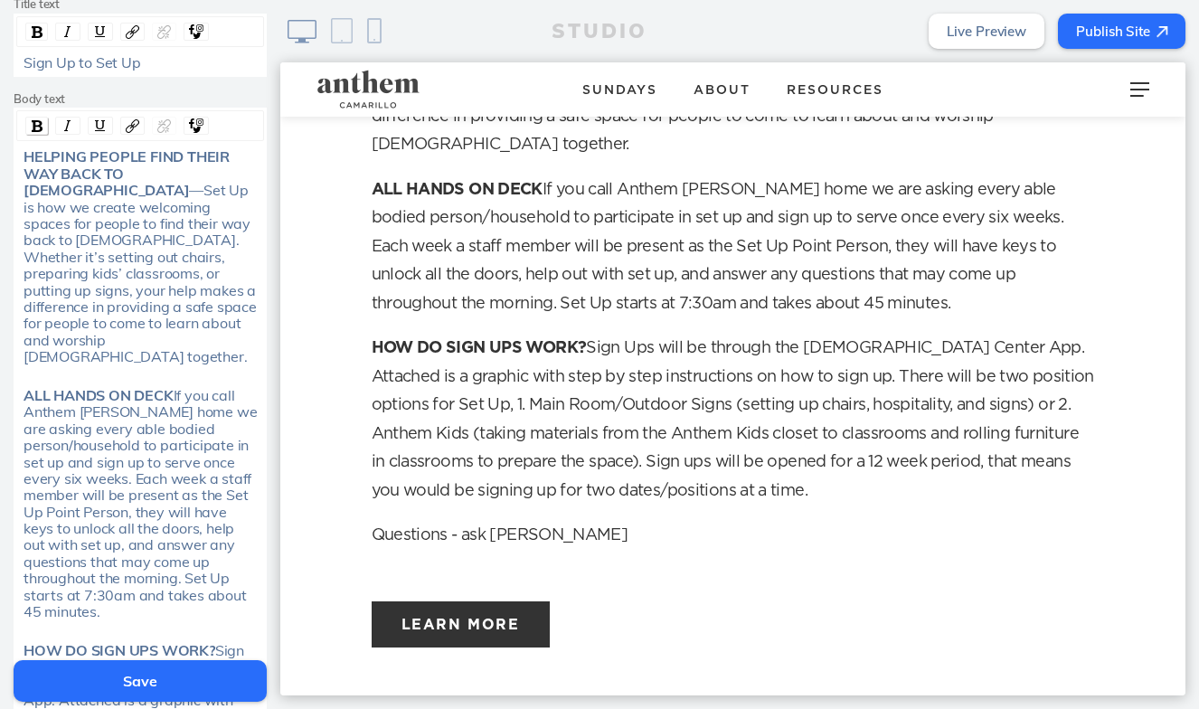
click at [43, 117] on div "rdw-inline-control" at bounding box center [36, 126] width 23 height 18
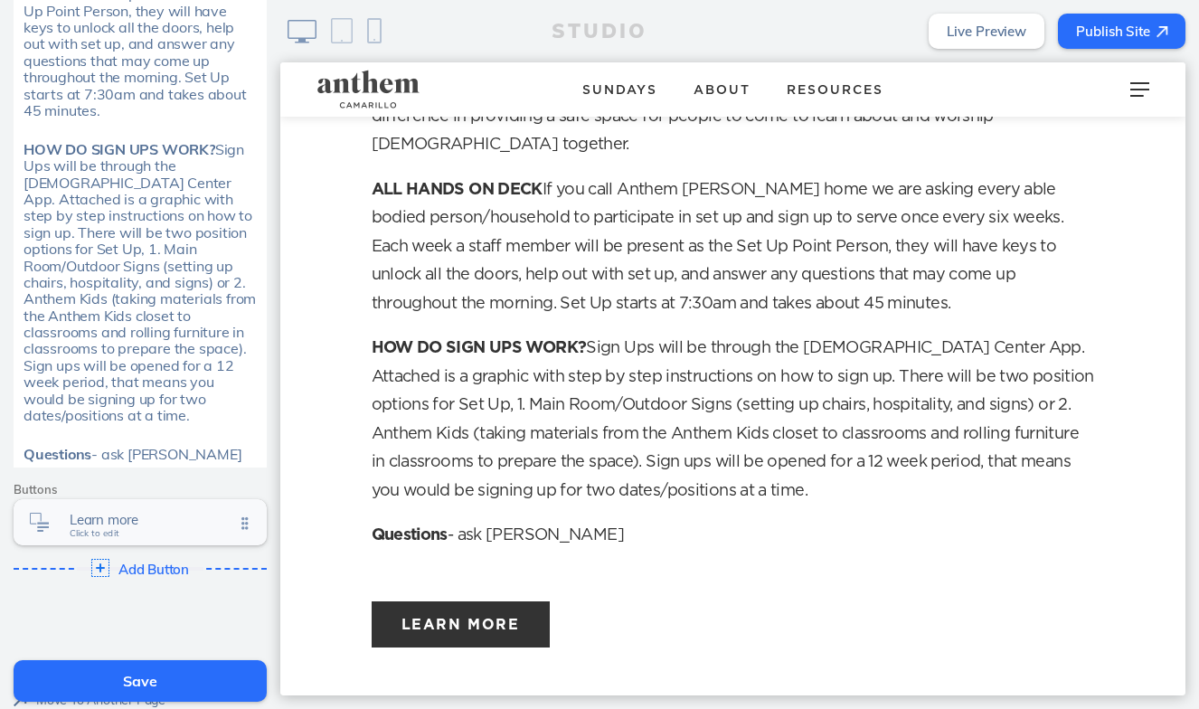
scroll to position [857, 0]
click at [87, 440] on span "Questions" at bounding box center [58, 449] width 68 height 18
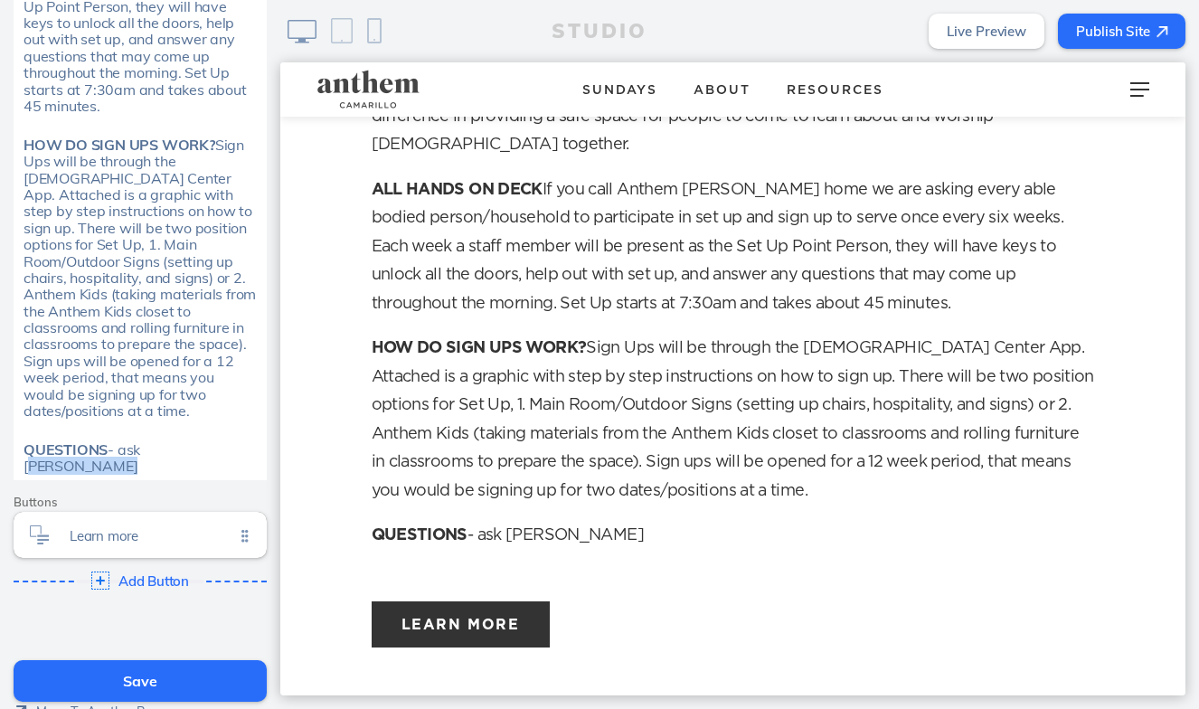
drag, startPoint x: 236, startPoint y: 346, endPoint x: 147, endPoint y: 347, distance: 89.6
click at [147, 441] on div "QUESTIONS - ask Alex Greene" at bounding box center [141, 457] width 234 height 33
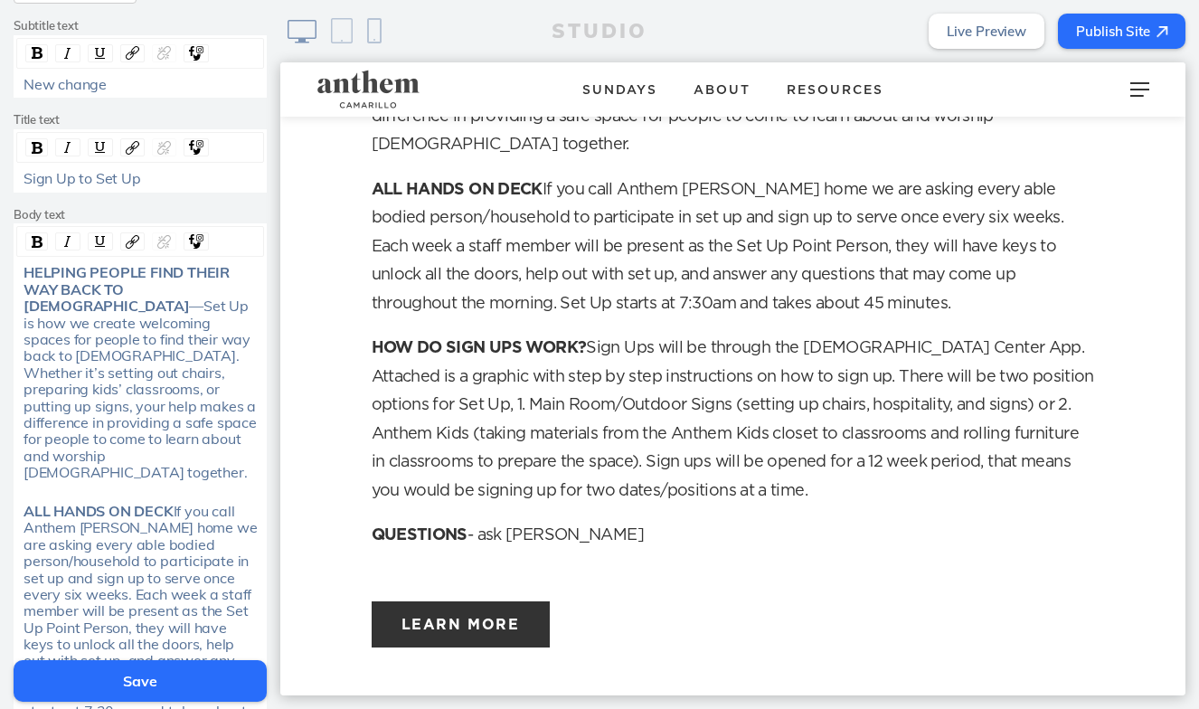
scroll to position [221, 0]
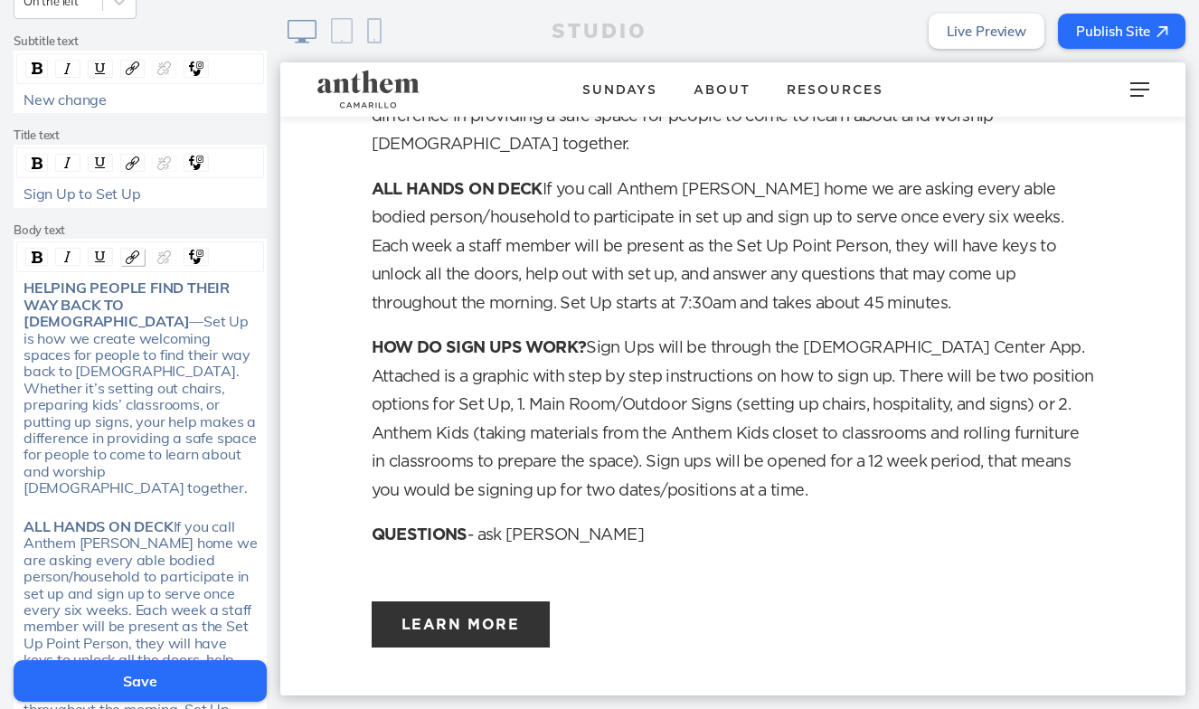
click at [133, 251] on img "rdw-link-control" at bounding box center [133, 258] width 14 height 14
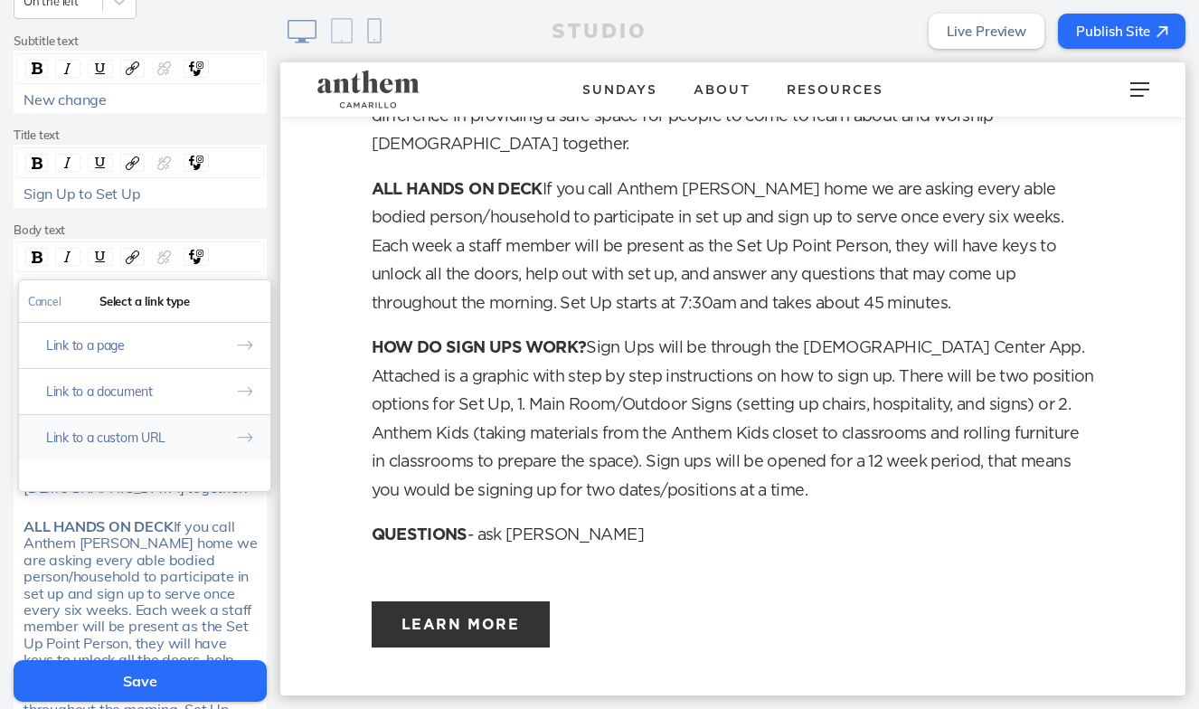
click at [171, 425] on button "Link to a custom URL" at bounding box center [144, 437] width 251 height 46
click at [170, 393] on div "Types Enter a URL Done" at bounding box center [144, 385] width 251 height 211
click at [164, 363] on input "rdw-link-control" at bounding box center [144, 378] width 233 height 30
type input "mailto:alex@anthemchurch.org"
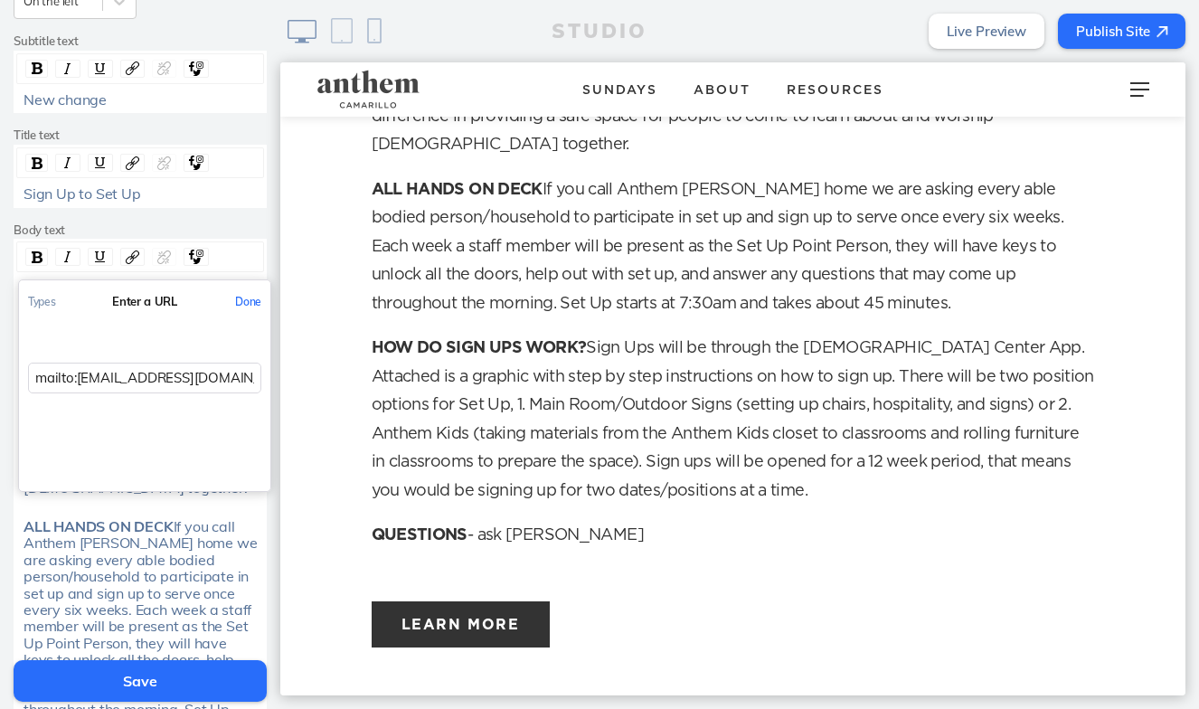
click at [254, 294] on button "Done" at bounding box center [248, 301] width 44 height 41
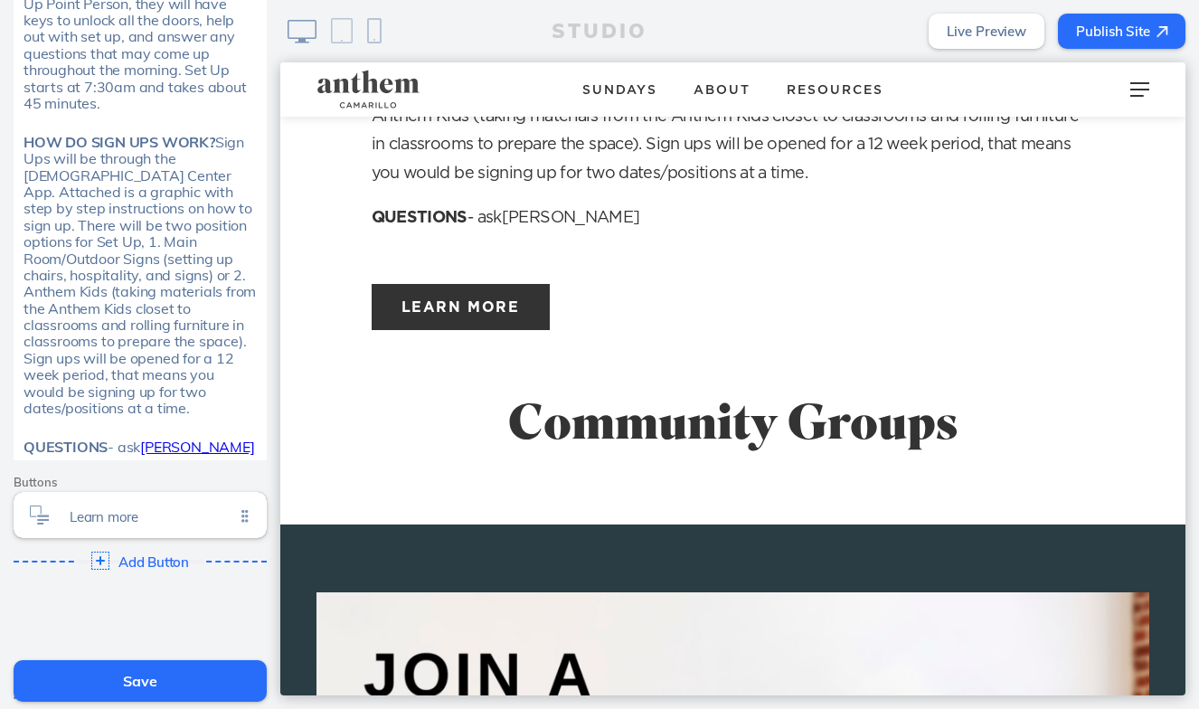
scroll to position [1332, 0]
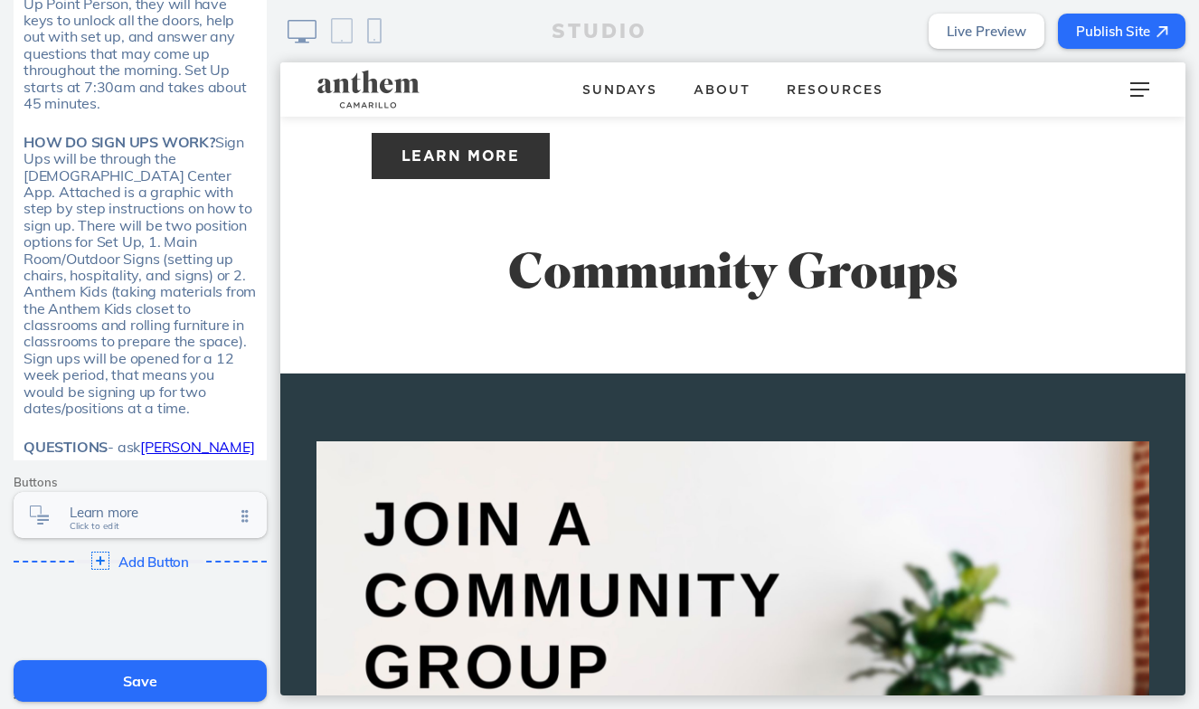
click at [146, 509] on span "Learn more Click to edit" at bounding box center [152, 516] width 165 height 15
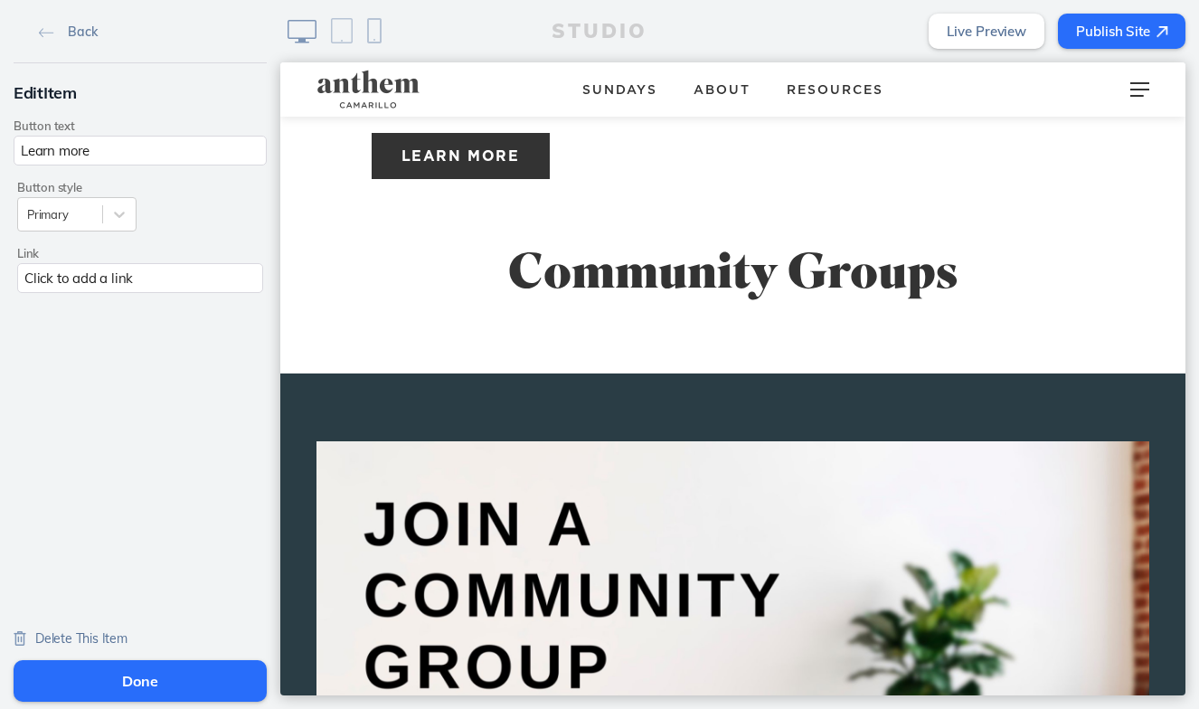
click at [83, 159] on input "Learn more" at bounding box center [140, 151] width 253 height 30
click at [95, 287] on div "Click to add a link" at bounding box center [140, 278] width 246 height 30
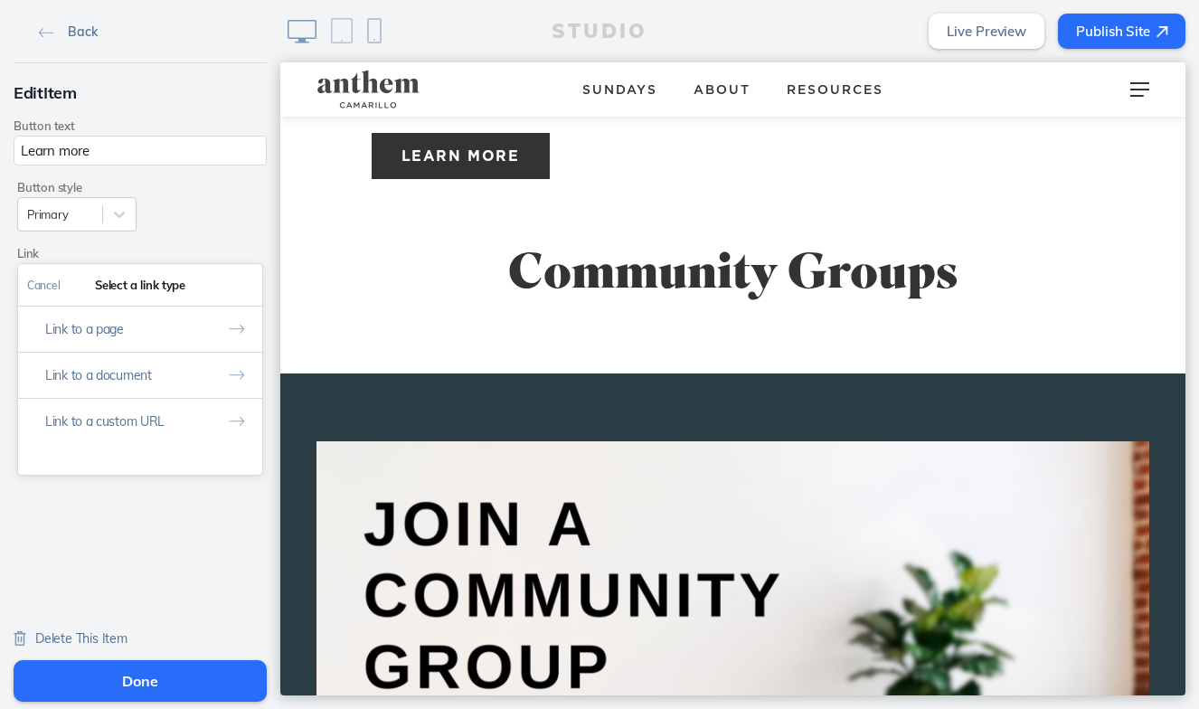
click at [58, 39] on link "Back" at bounding box center [68, 30] width 72 height 27
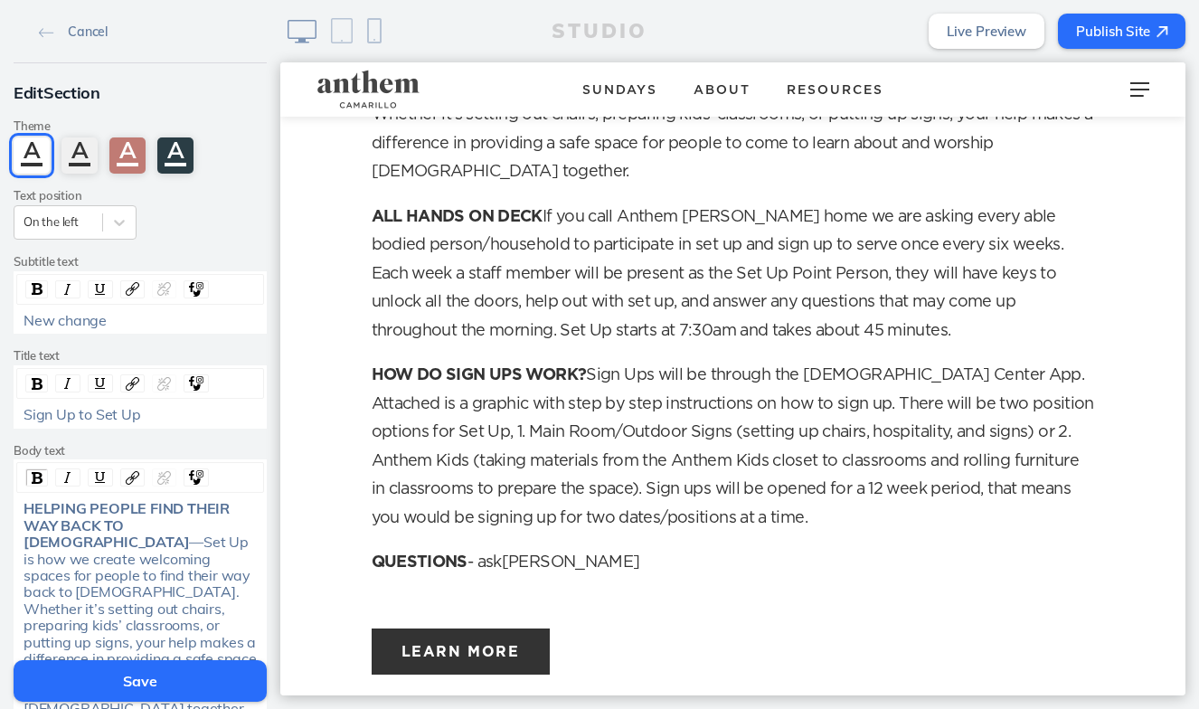
scroll to position [847, 0]
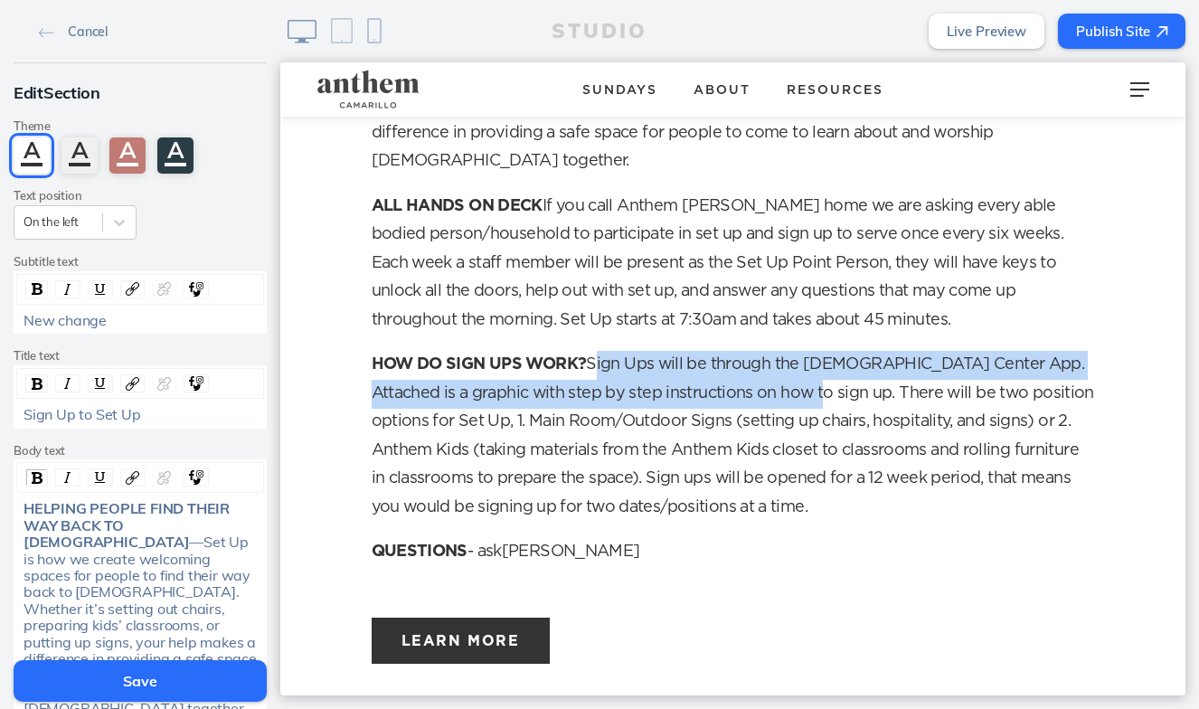
drag, startPoint x: 595, startPoint y: 295, endPoint x: 800, endPoint y: 321, distance: 207.0
click at [800, 351] on p "HOW DO SIGN UPS WORK? Sign Ups will be through the Church Center App. Attached …" at bounding box center [734, 436] width 724 height 171
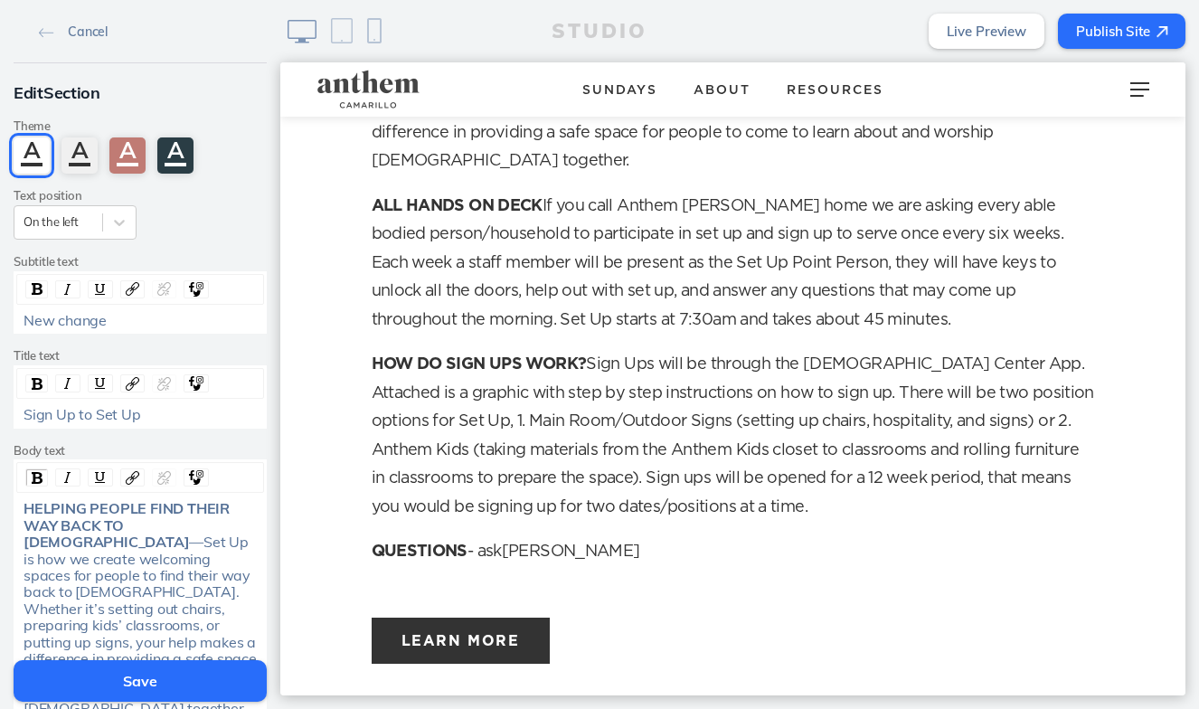
click at [891, 351] on p "HOW DO SIGN UPS WORK? Sign Ups will be through the Church Center App. Attached …" at bounding box center [734, 436] width 724 height 171
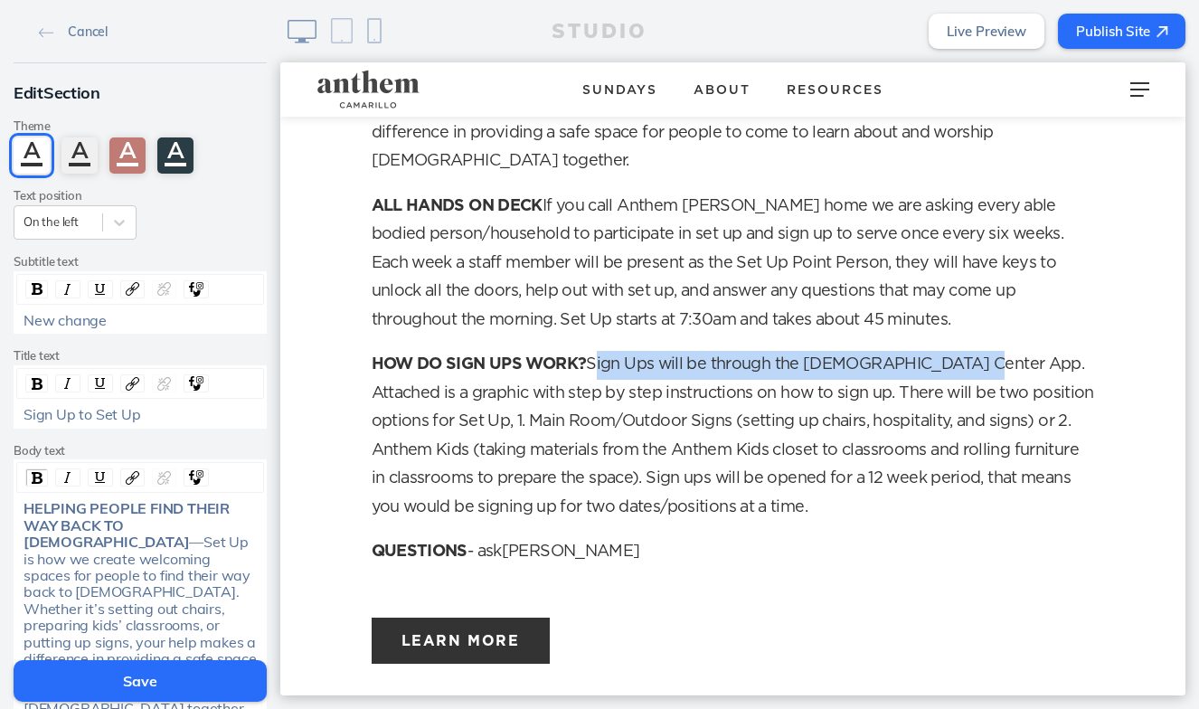
drag, startPoint x: 962, startPoint y: 298, endPoint x: 597, endPoint y: 299, distance: 365.4
click at [597, 351] on p "HOW DO SIGN UPS WORK? Sign Ups will be through the Church Center App. Attached …" at bounding box center [734, 436] width 724 height 171
copy p "Sign Ups will be through the Church Center App."
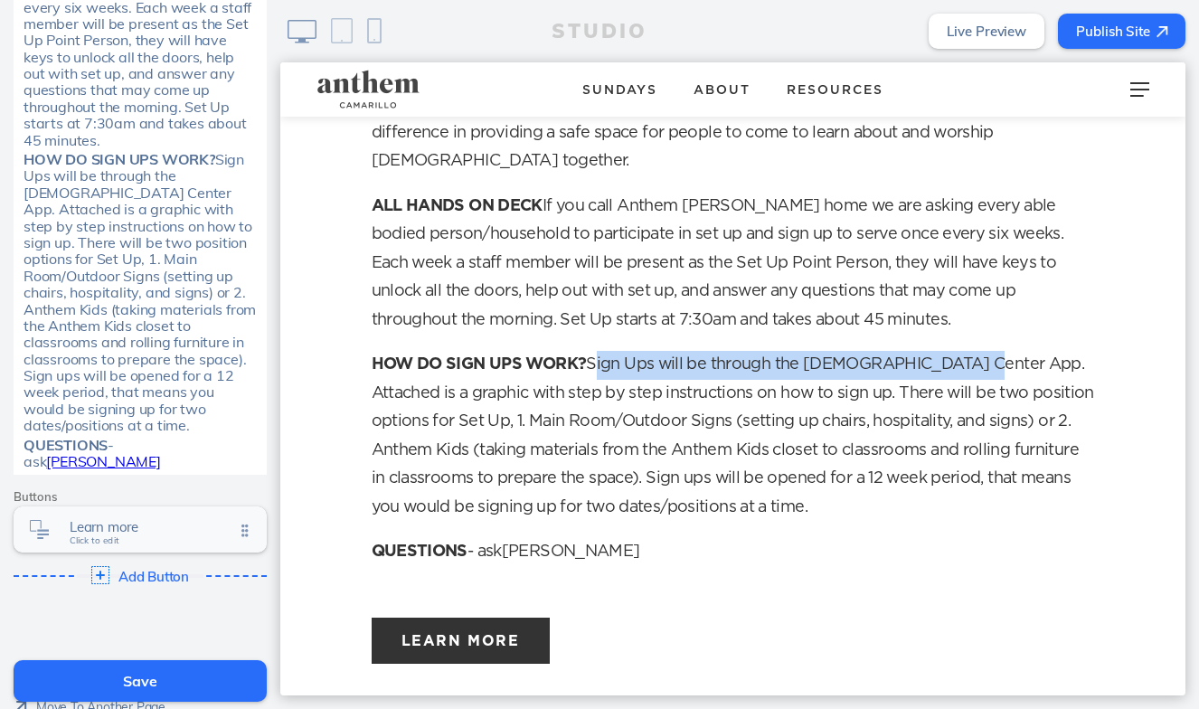
scroll to position [803, 0]
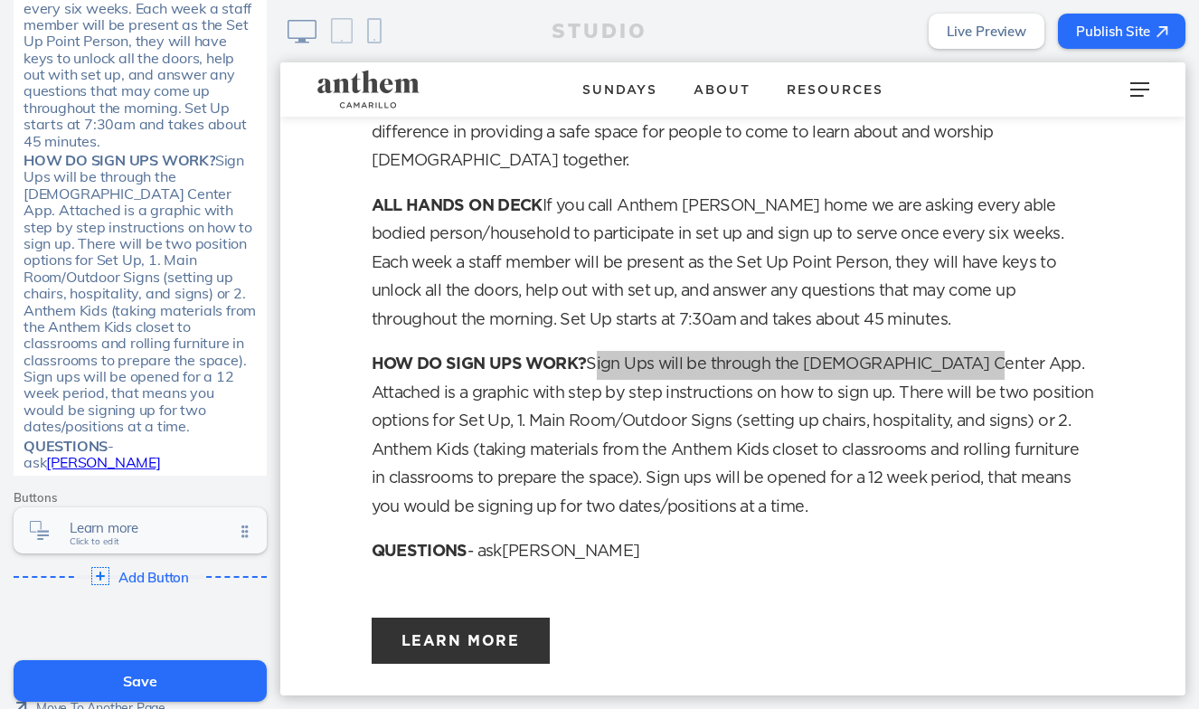
click at [155, 520] on span "Learn more" at bounding box center [152, 527] width 165 height 15
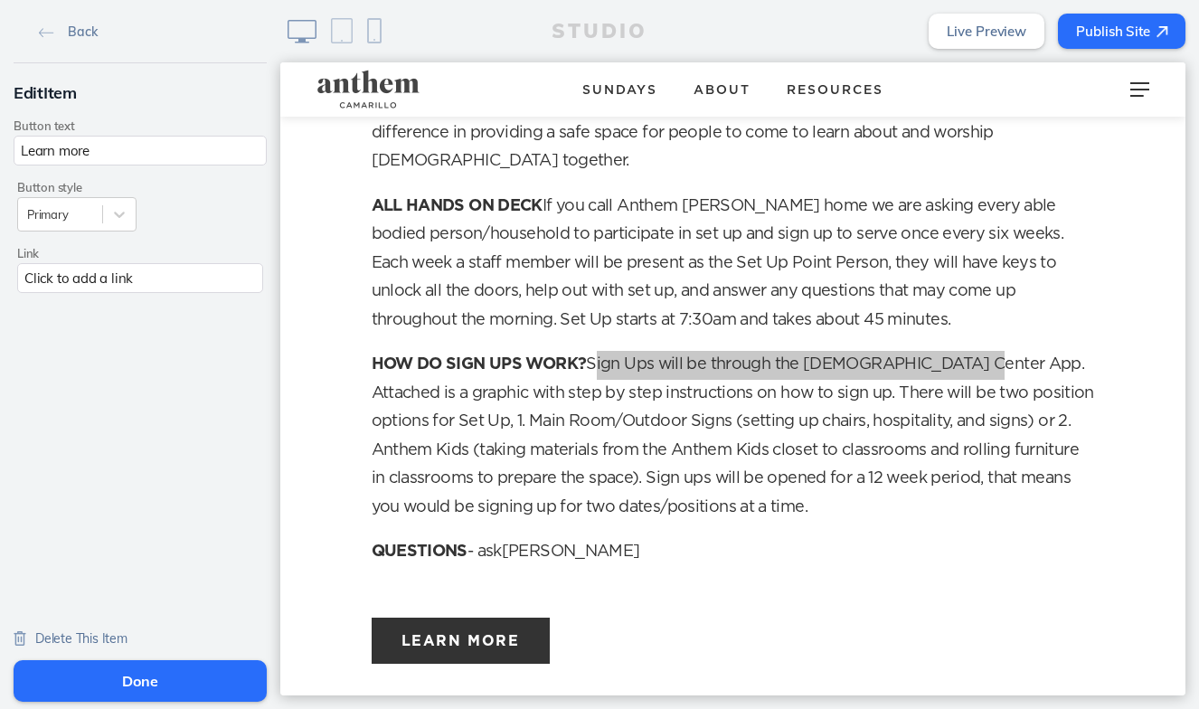
drag, startPoint x: 115, startPoint y: 147, endPoint x: 14, endPoint y: 144, distance: 100.4
click at [14, 144] on input "Learn more" at bounding box center [140, 151] width 253 height 30
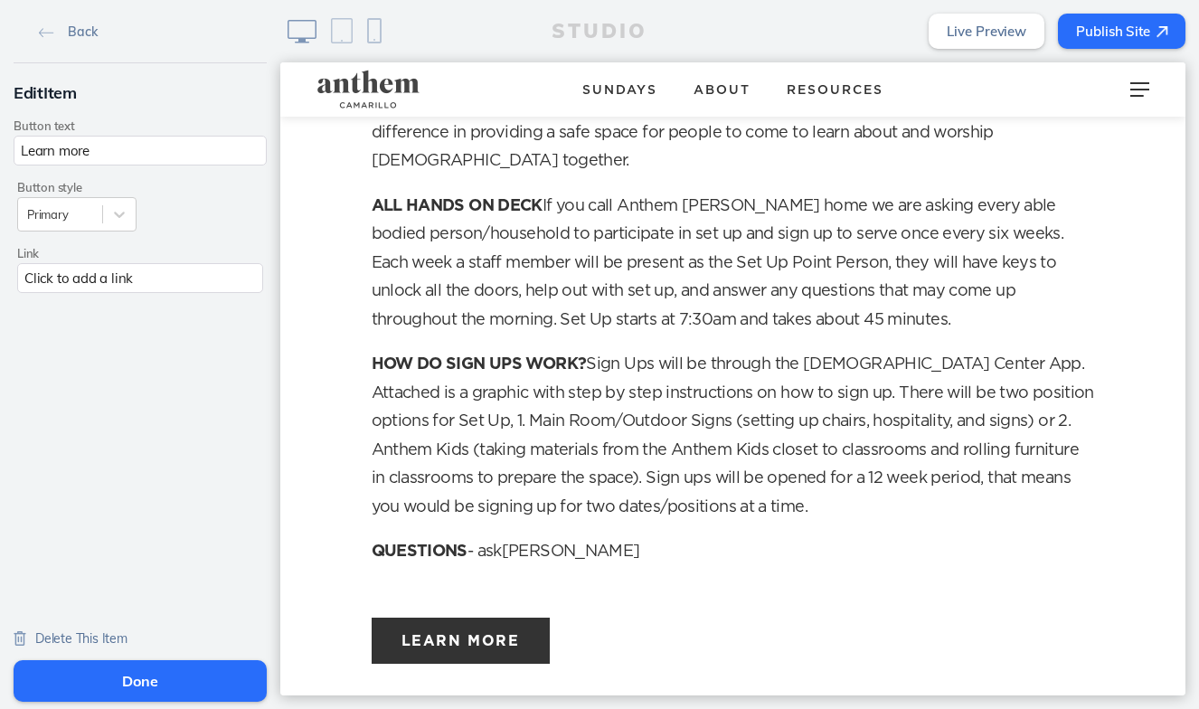
click at [944, 469] on div "HELPING PEOPLE FIND THEIR WAY BACK TO GOD —Set Up is how we create welcoming sp…" at bounding box center [734, 300] width 724 height 534
click at [108, 147] on input "Learn more" at bounding box center [140, 151] width 253 height 30
type input "L"
type input "Sign Up Instructions"
click at [96, 211] on div "Primary" at bounding box center [60, 215] width 84 height 24
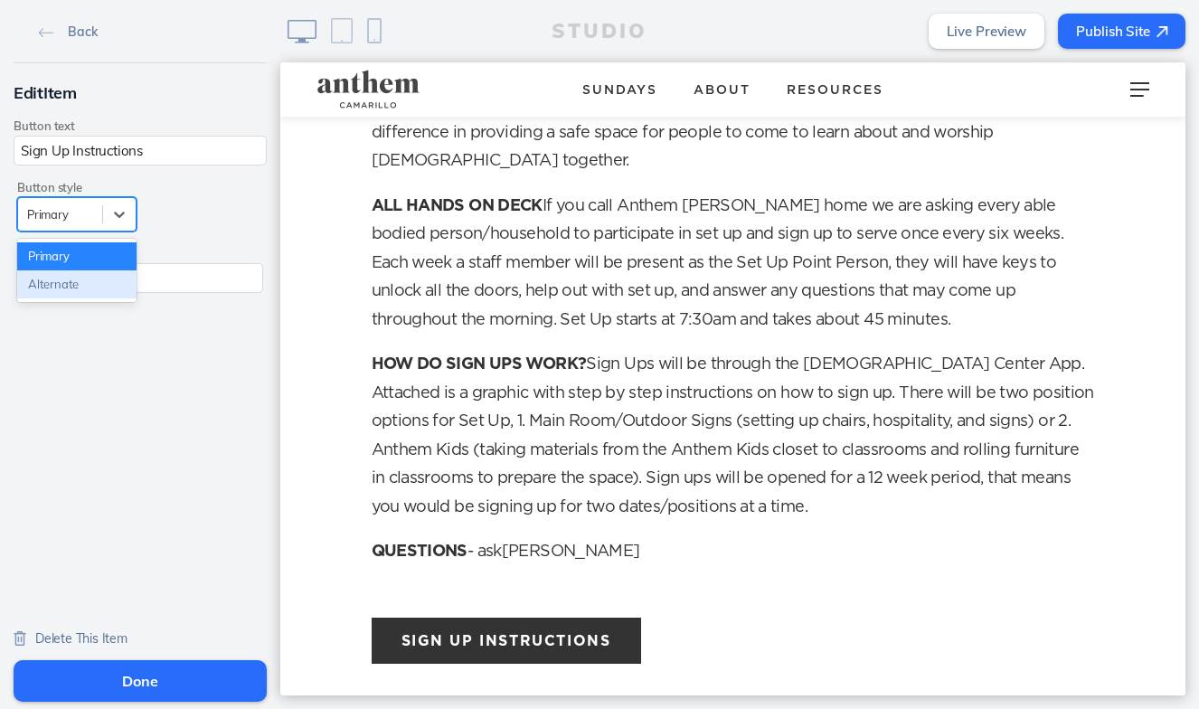
click at [92, 289] on div "Alternate" at bounding box center [76, 284] width 119 height 28
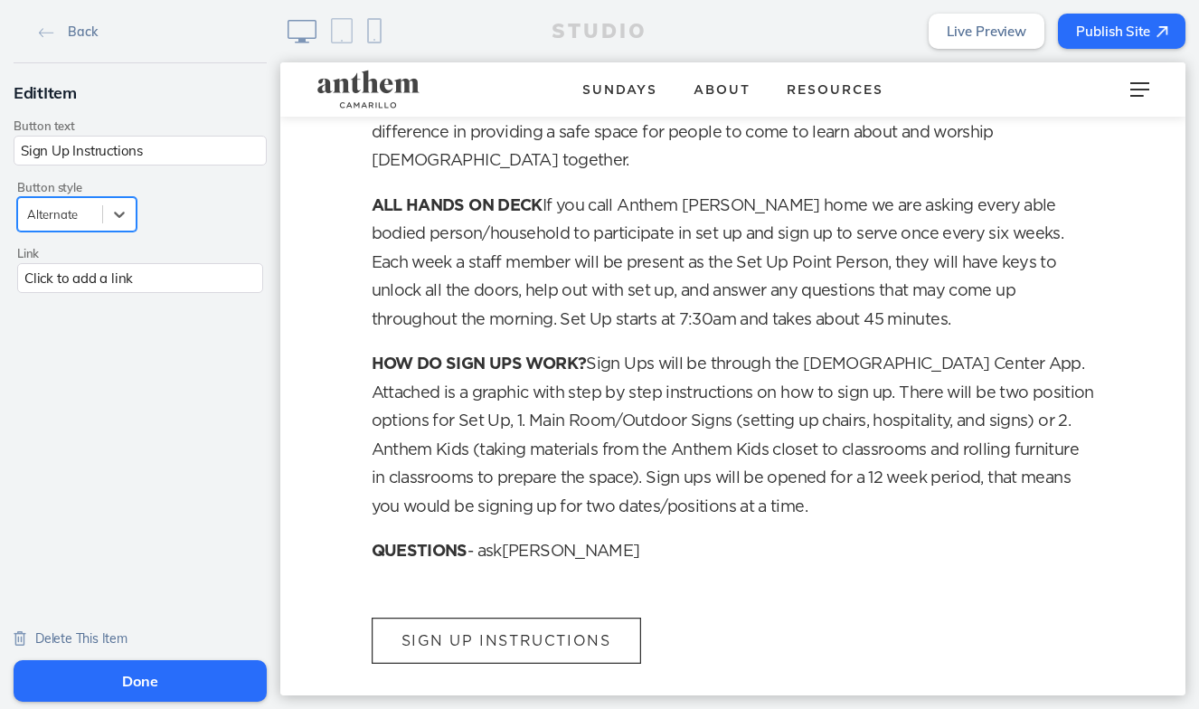
click at [96, 289] on div "Click to add a link" at bounding box center [140, 278] width 246 height 30
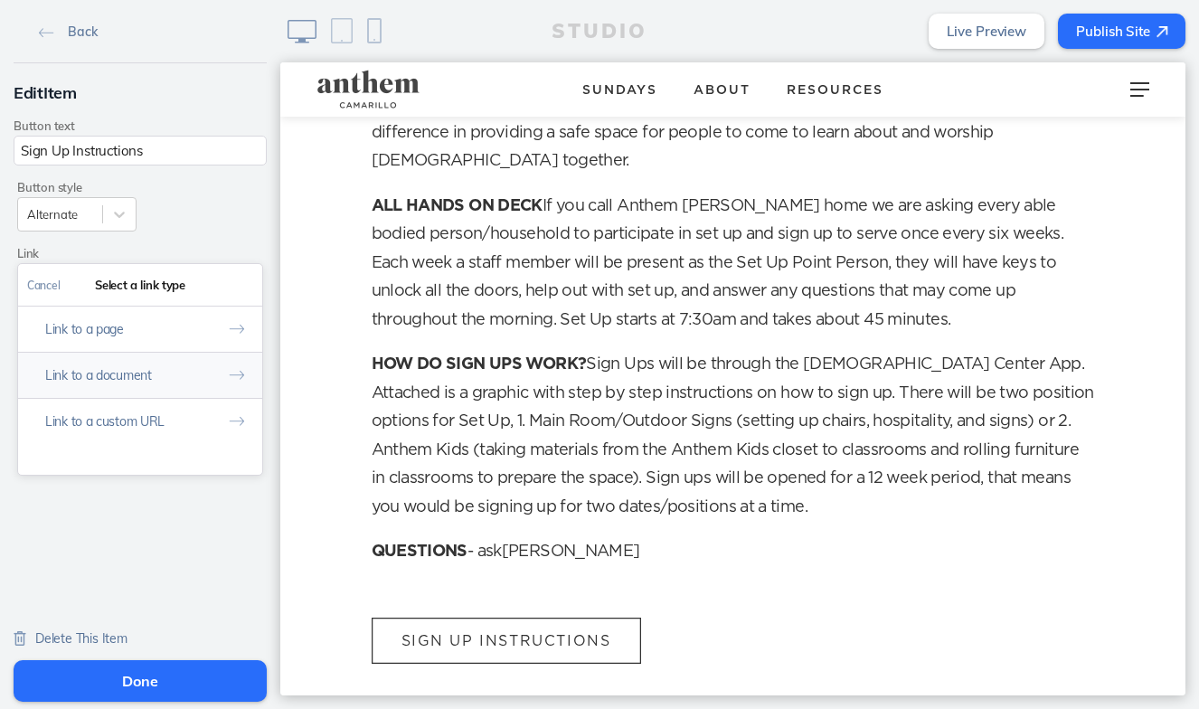
click at [168, 383] on button "Link to a document" at bounding box center [140, 375] width 244 height 46
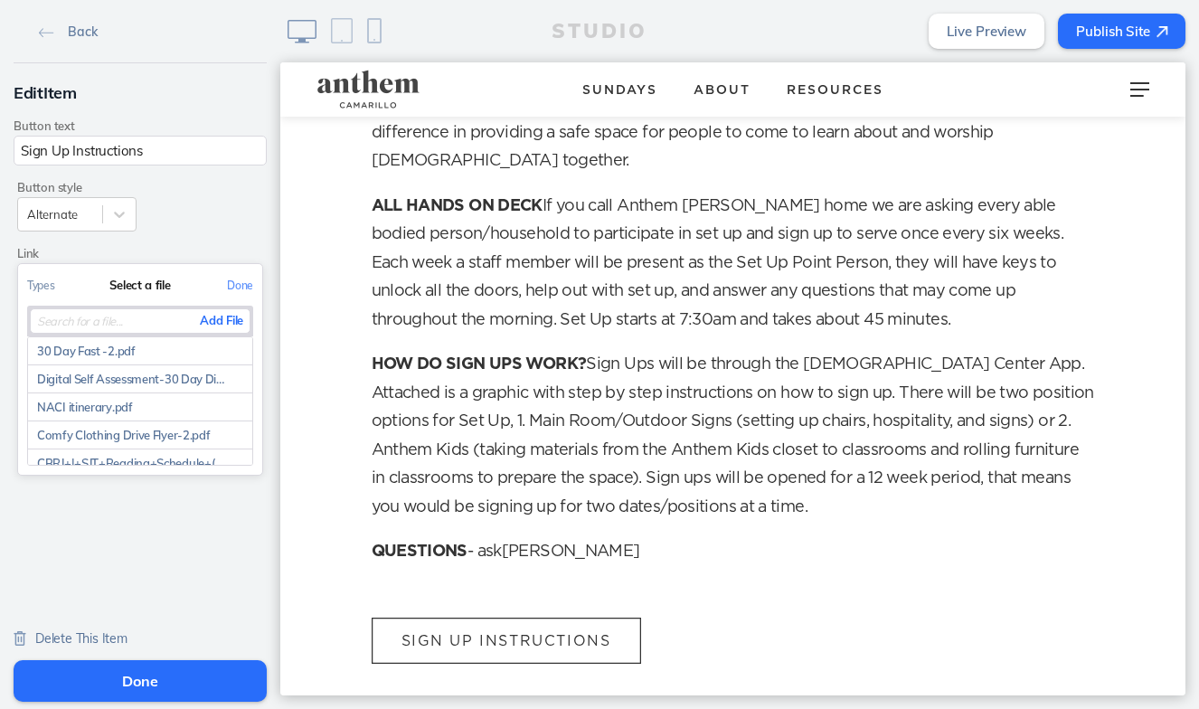
click at [223, 319] on button "Add File" at bounding box center [222, 320] width 56 height 23
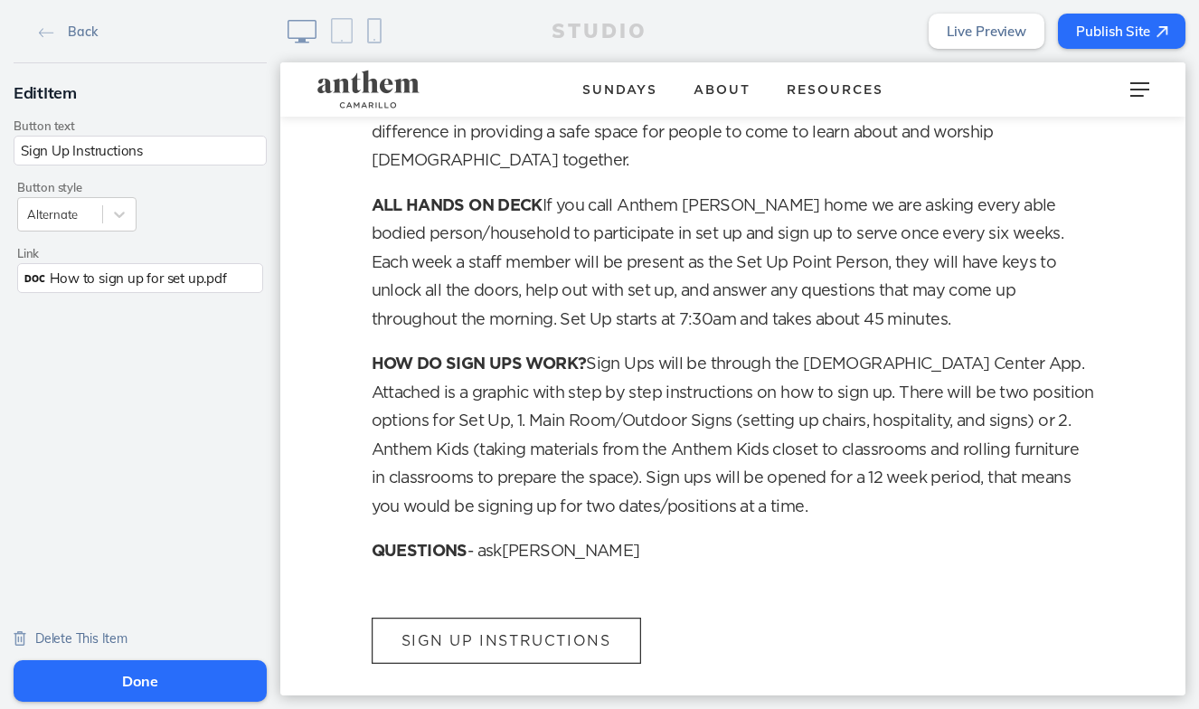
click at [173, 696] on button "Done" at bounding box center [140, 681] width 253 height 42
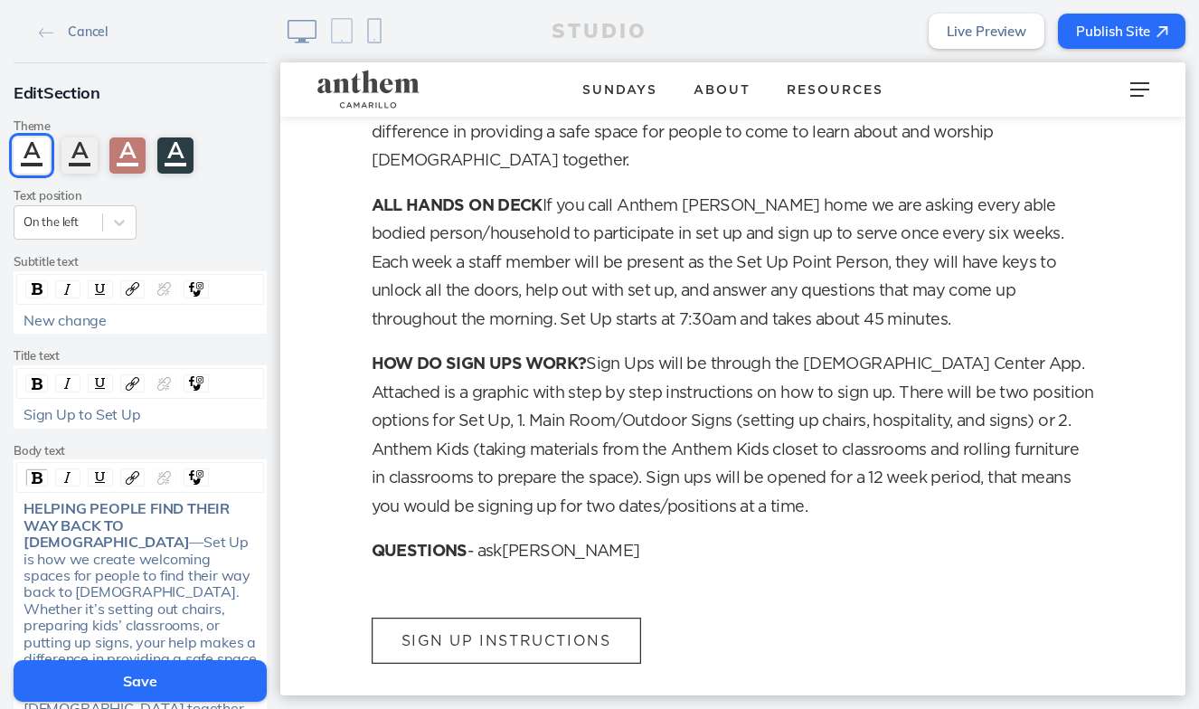
click at [173, 696] on button "Save" at bounding box center [140, 681] width 253 height 42
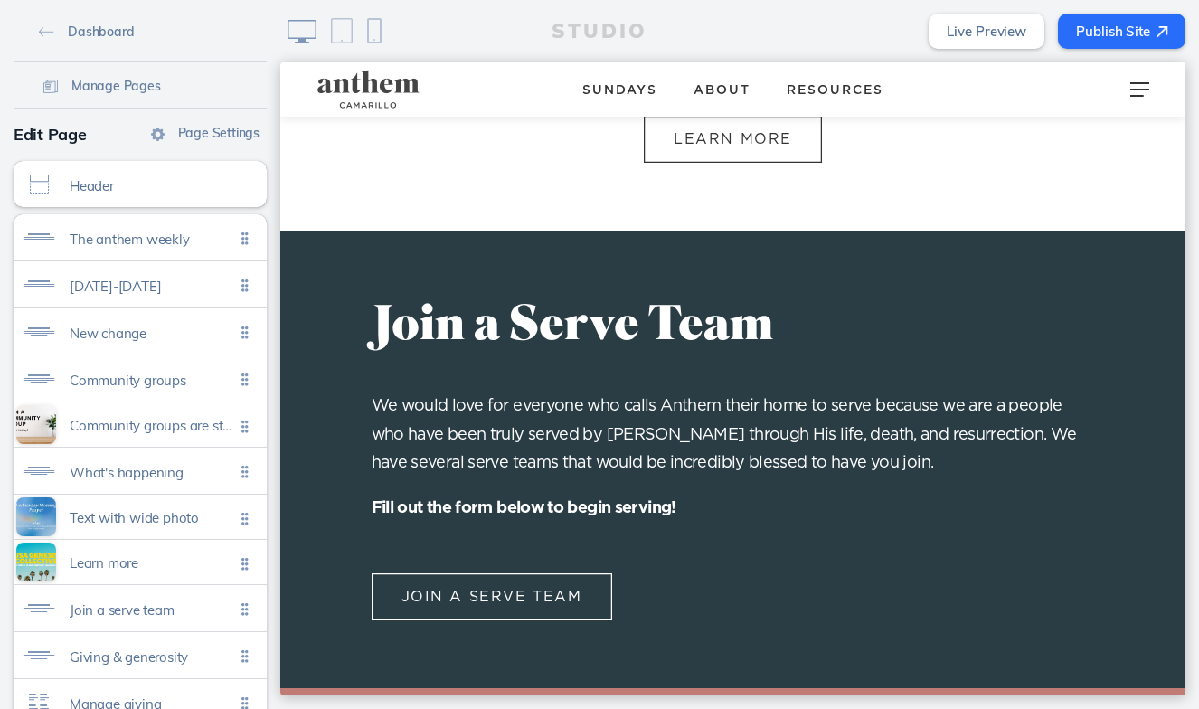
scroll to position [3770, 0]
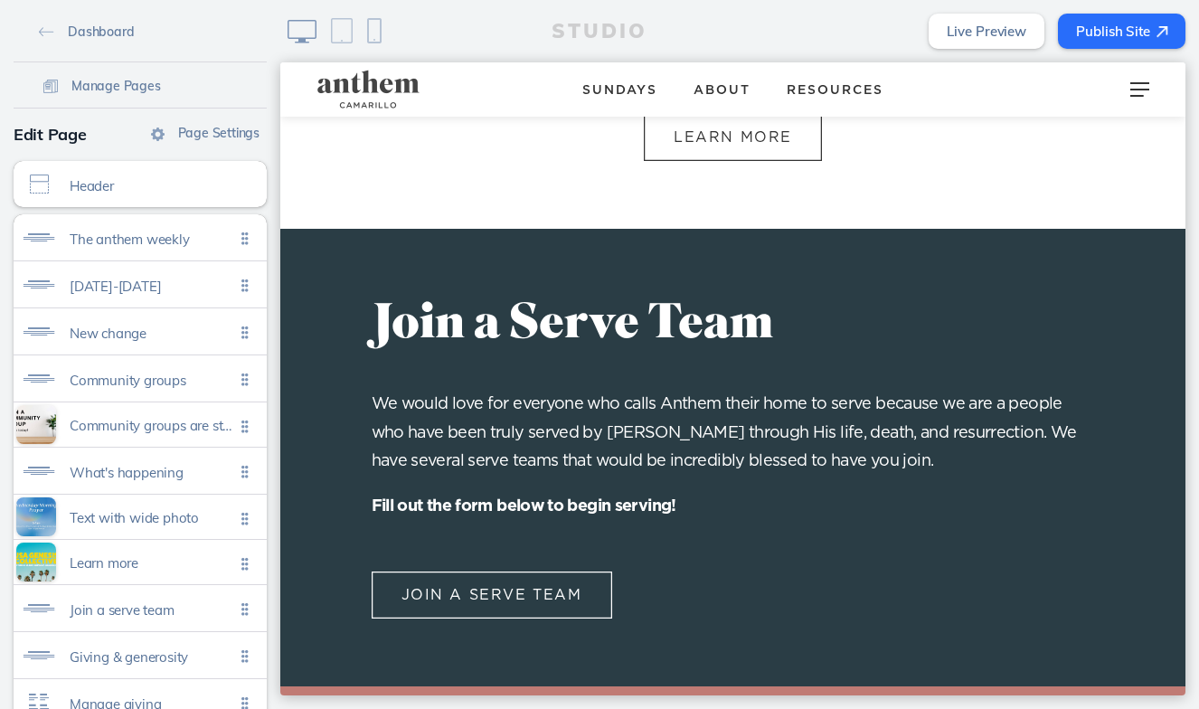
click at [1137, 36] on button "Publish Site" at bounding box center [1122, 31] width 128 height 35
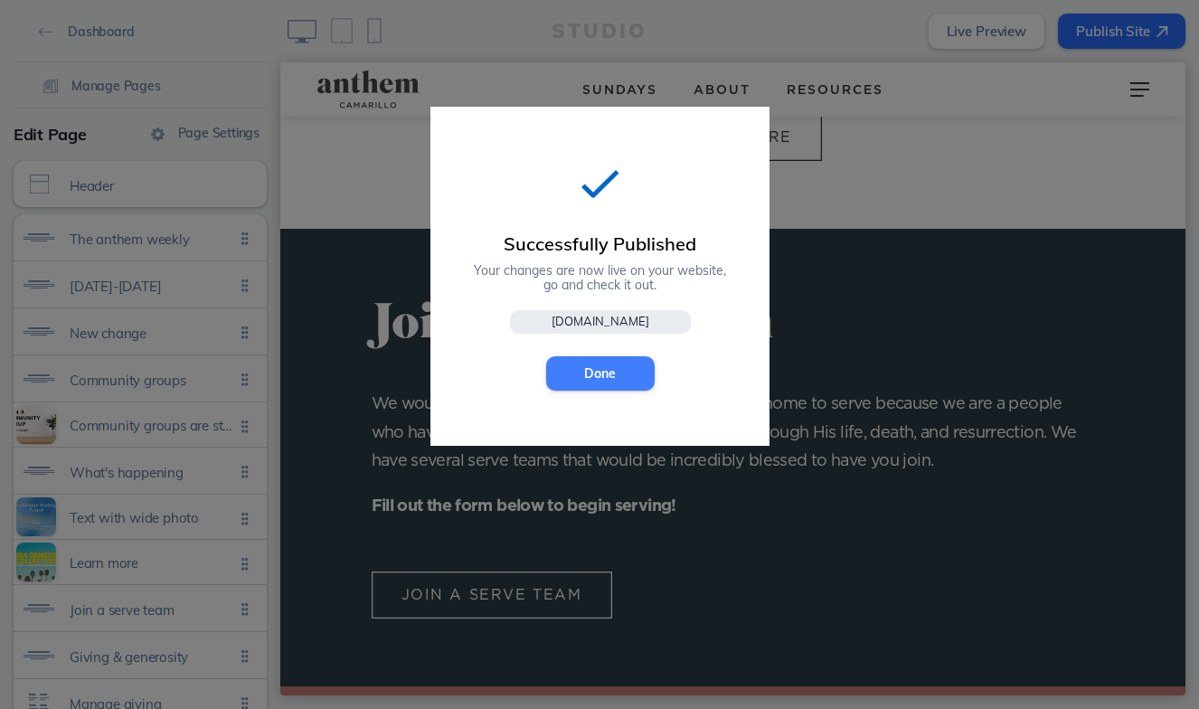
click at [602, 377] on button "Done" at bounding box center [600, 373] width 109 height 34
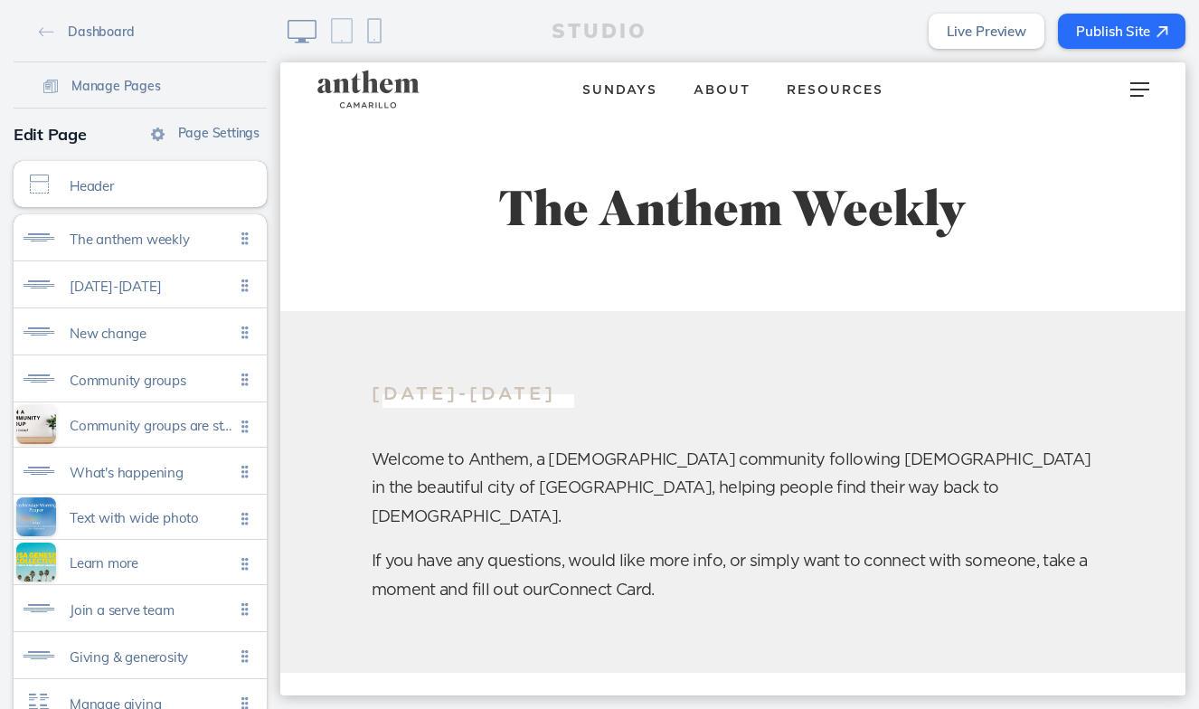
scroll to position [0, 0]
